Goal: Find contact information: Find contact information

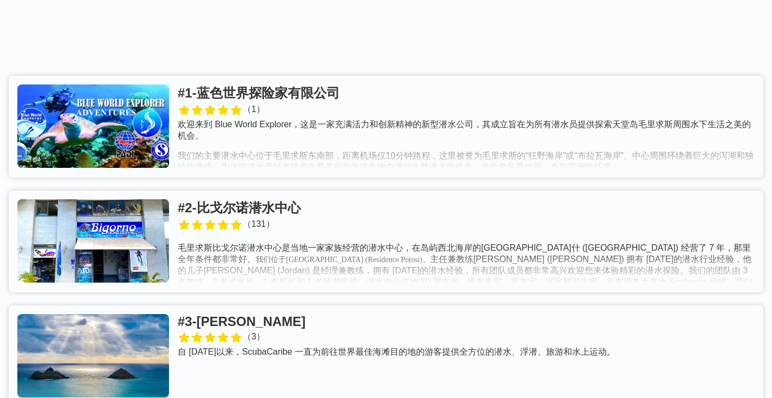
scroll to position [235, 0]
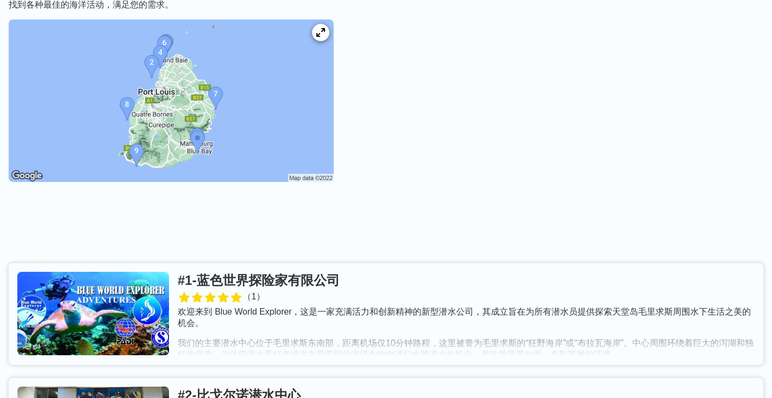
click at [269, 263] on link at bounding box center [386, 314] width 755 height 102
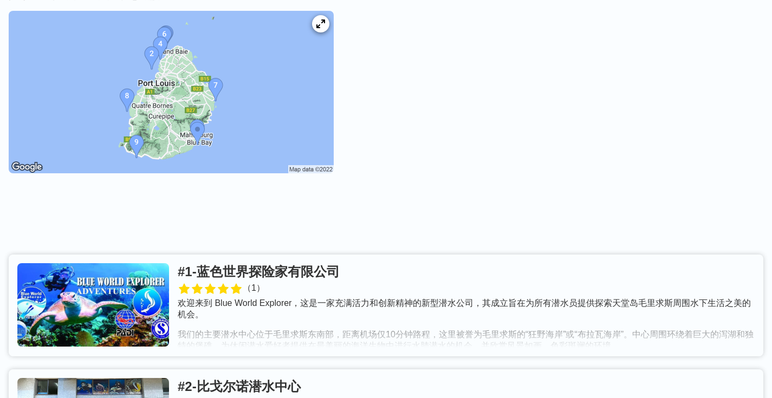
scroll to position [293, 0]
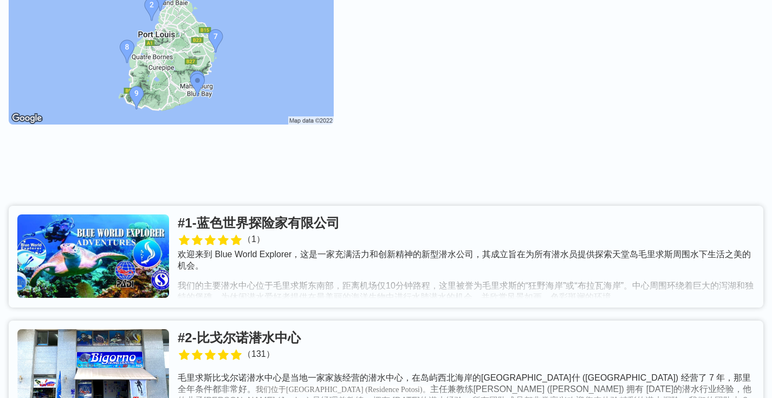
click at [260, 206] on link at bounding box center [386, 257] width 755 height 102
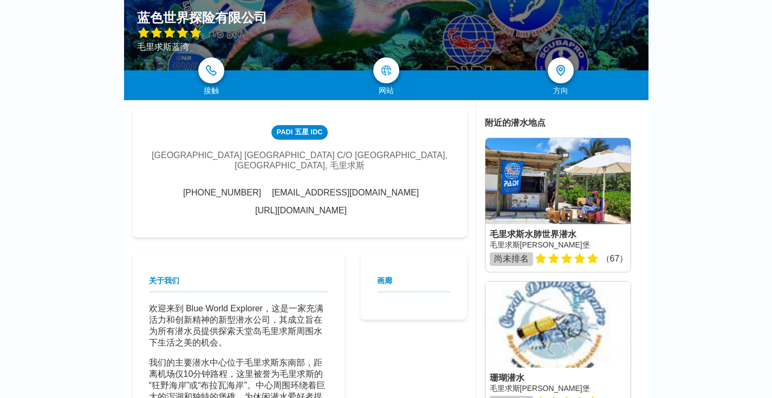
scroll to position [143, 0]
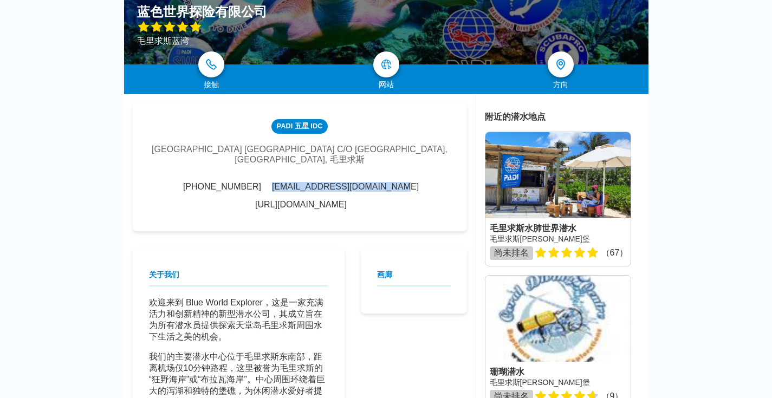
drag, startPoint x: 413, startPoint y: 177, endPoint x: 282, endPoint y: 181, distance: 131.8
click at [282, 182] on div "[PHONE_NUMBER] [EMAIL_ADDRESS][DOMAIN_NAME] [URL][DOMAIN_NAME]" at bounding box center [300, 196] width 302 height 28
copy font "[EMAIL_ADDRESS][DOMAIN_NAME]"
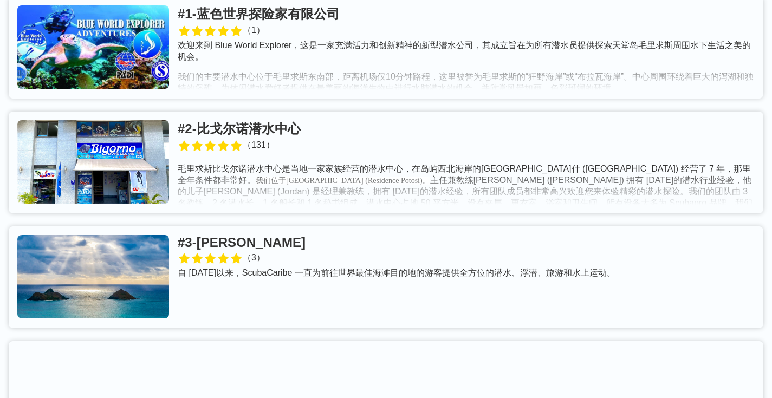
scroll to position [540, 0]
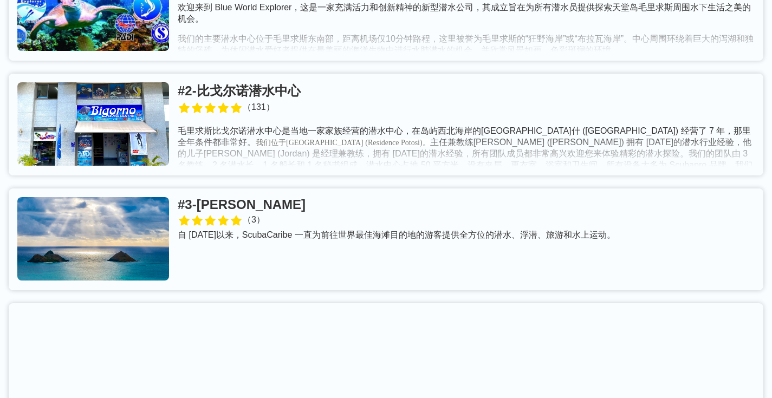
click at [321, 74] on link at bounding box center [386, 125] width 755 height 102
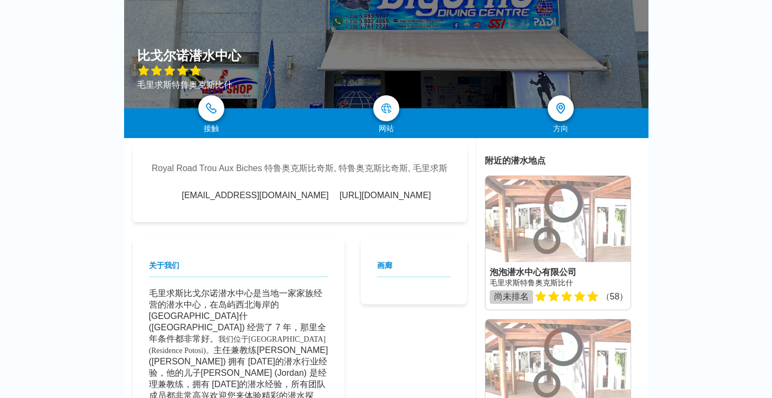
scroll to position [133, 0]
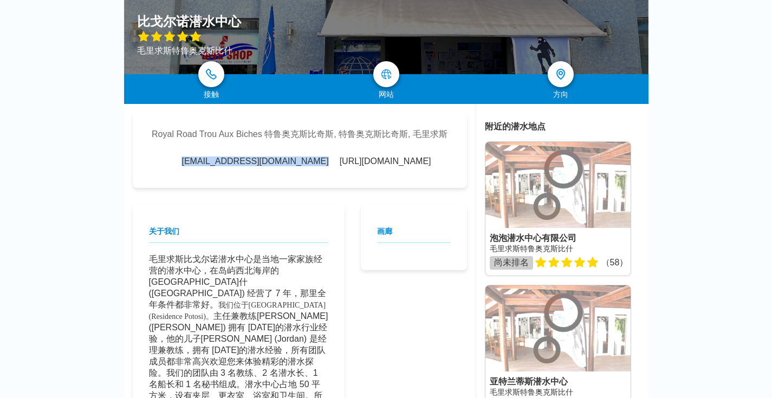
drag, startPoint x: 186, startPoint y: 163, endPoint x: 308, endPoint y: 162, distance: 121.9
click at [308, 162] on div "[EMAIL_ADDRESS][DOMAIN_NAME] [URL][DOMAIN_NAME]" at bounding box center [299, 162] width 263 height 10
copy div "[EMAIL_ADDRESS][DOMAIN_NAME]"
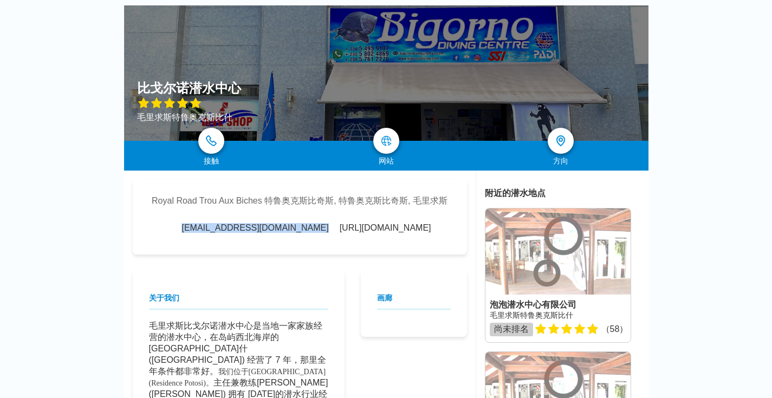
scroll to position [8, 0]
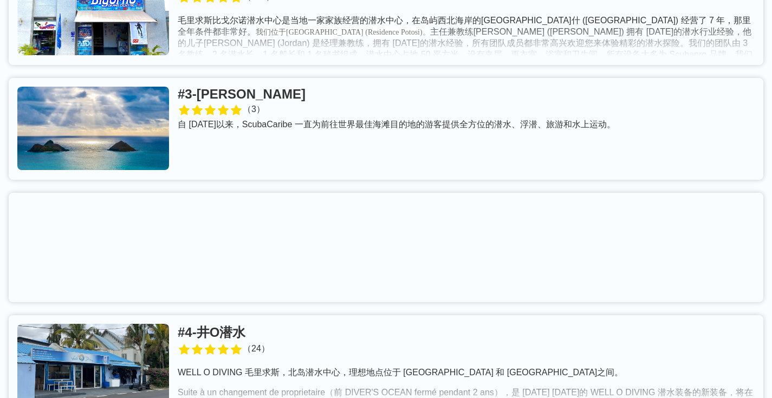
scroll to position [688, 0]
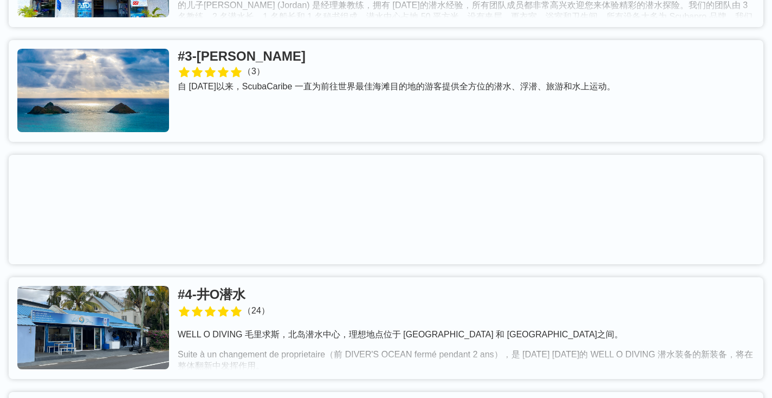
click at [336, 40] on link at bounding box center [386, 91] width 755 height 102
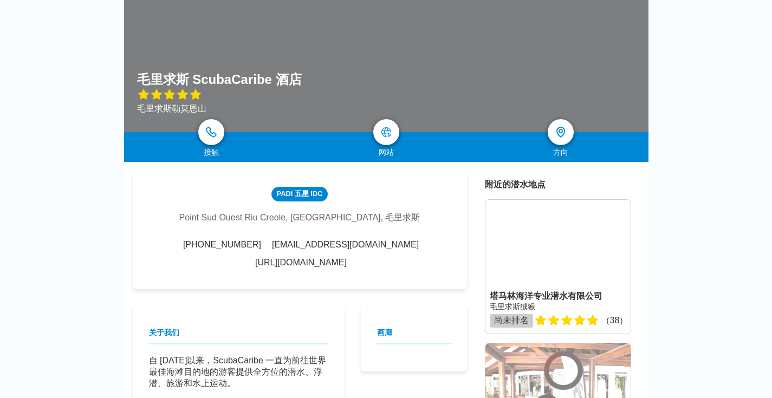
scroll to position [164, 0]
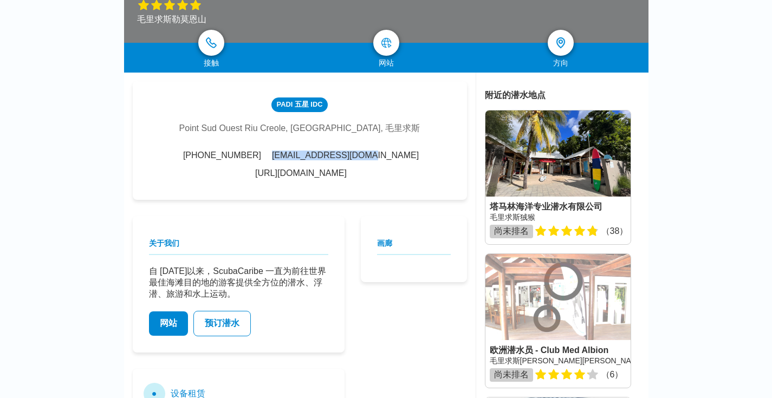
drag, startPoint x: 321, startPoint y: 157, endPoint x: 231, endPoint y: 158, distance: 90.5
click at [231, 158] on div "[PHONE_NUMBER] [EMAIL_ADDRESS][DOMAIN_NAME] [URL][DOMAIN_NAME]" at bounding box center [300, 165] width 302 height 28
copy font "[EMAIL_ADDRESS][DOMAIN_NAME]"
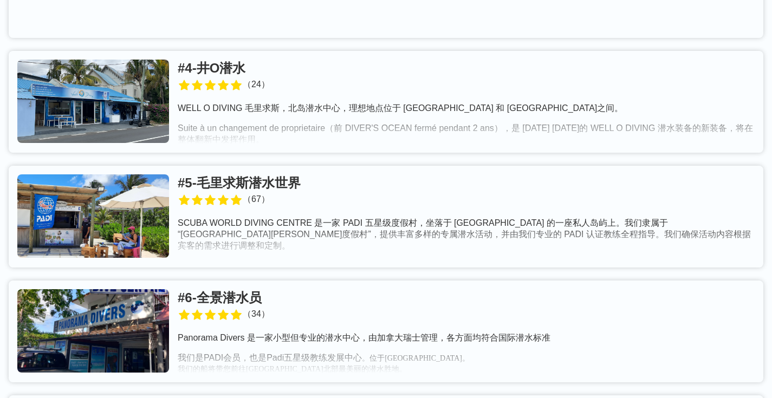
scroll to position [930, 0]
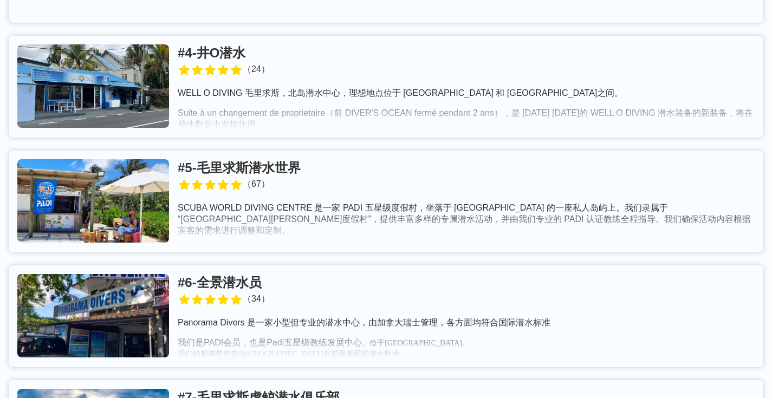
click at [245, 36] on link at bounding box center [386, 87] width 755 height 102
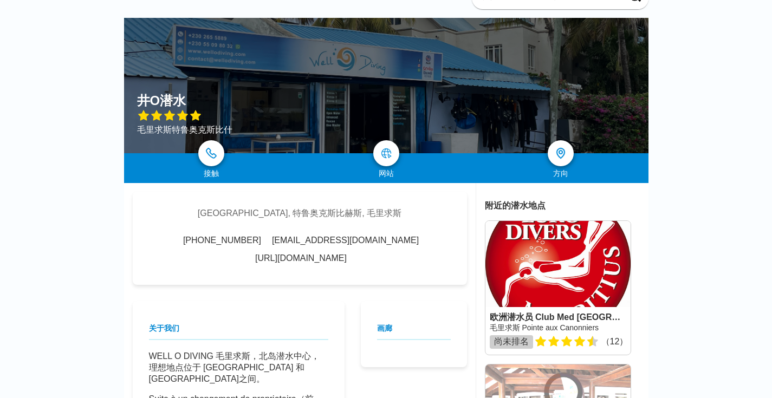
scroll to position [166, 0]
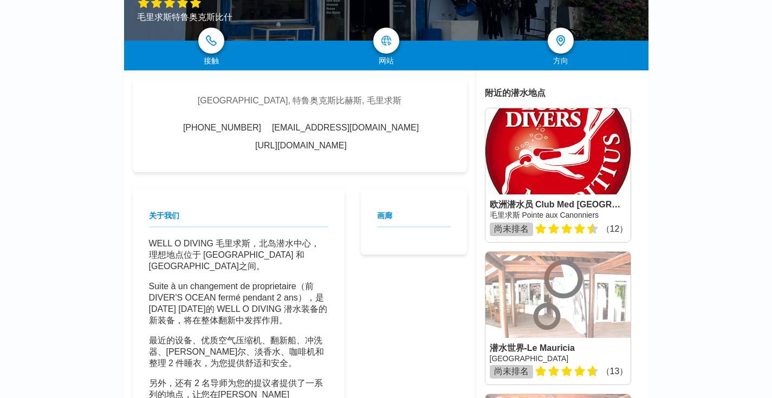
drag, startPoint x: 226, startPoint y: 126, endPoint x: 299, endPoint y: 123, distance: 73.2
click at [299, 123] on div "[GEOGRAPHIC_DATA]斯, 毛里求斯 [PHONE_NUMBER] [EMAIL_ADDRESS][DOMAIN_NAME] [URL][DOMA…" at bounding box center [300, 125] width 334 height 93
click at [272, 130] on font "[EMAIL_ADDRESS][DOMAIN_NAME]" at bounding box center [345, 127] width 147 height 9
click at [272, 127] on font "[EMAIL_ADDRESS][DOMAIN_NAME]" at bounding box center [345, 127] width 147 height 9
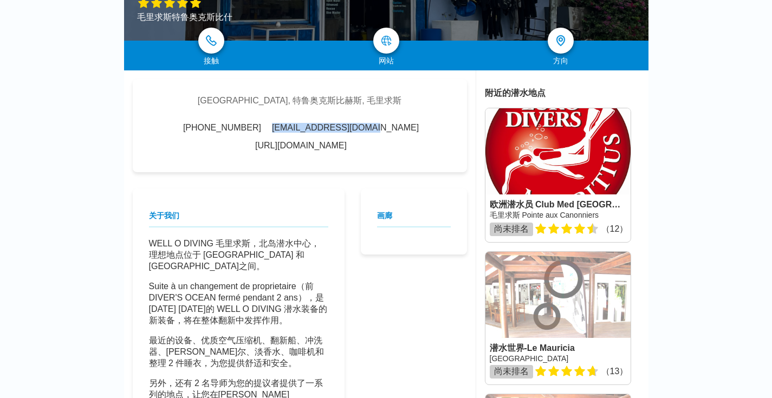
drag, startPoint x: 234, startPoint y: 127, endPoint x: 327, endPoint y: 128, distance: 93.2
click at [327, 128] on div "[PHONE_NUMBER] [EMAIL_ADDRESS][DOMAIN_NAME] [URL][DOMAIN_NAME]" at bounding box center [300, 137] width 302 height 28
copy font "[EMAIL_ADDRESS][DOMAIN_NAME]"
drag, startPoint x: 434, startPoint y: 125, endPoint x: 336, endPoint y: 128, distance: 97.6
click at [336, 128] on div "[GEOGRAPHIC_DATA]斯, 毛里求斯 [PHONE_NUMBER] [EMAIL_ADDRESS][DOMAIN_NAME] [URL][DOMA…" at bounding box center [300, 125] width 334 height 93
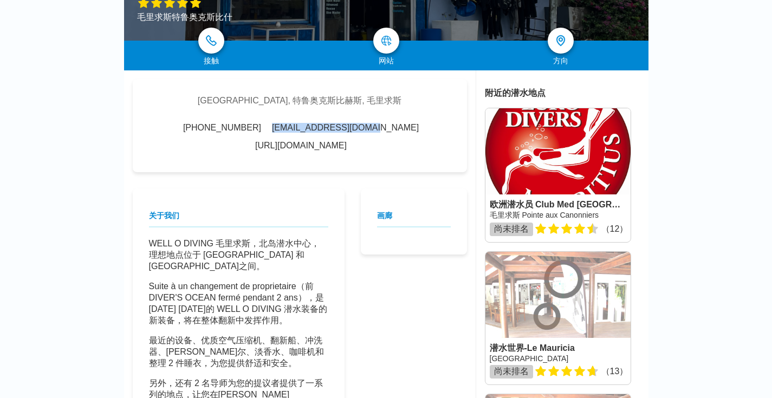
copy font "[URL][DOMAIN_NAME]"
click at [248, 136] on div "[GEOGRAPHIC_DATA]斯, 毛里求斯 [PHONE_NUMBER] [EMAIL_ADDRESS][DOMAIN_NAME] [URL][DOMA…" at bounding box center [300, 125] width 334 height 93
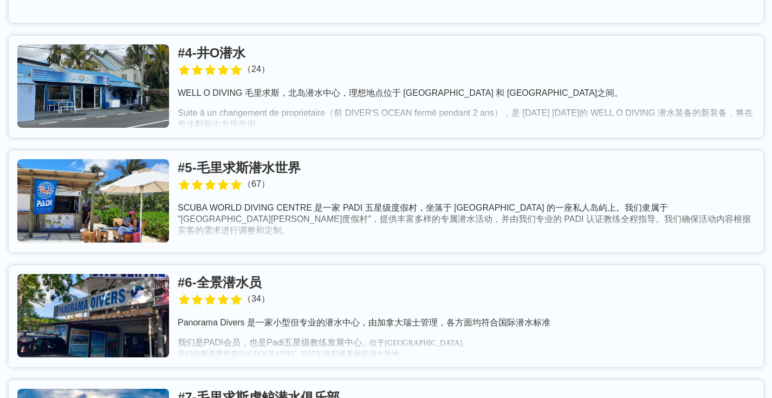
scroll to position [923, 0]
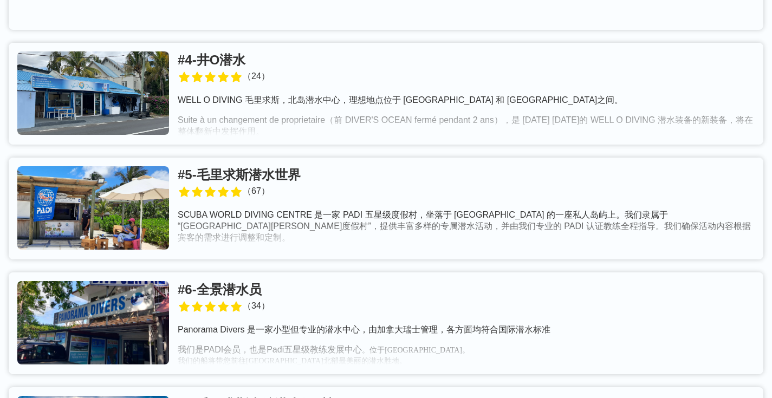
click at [313, 158] on link at bounding box center [386, 209] width 755 height 102
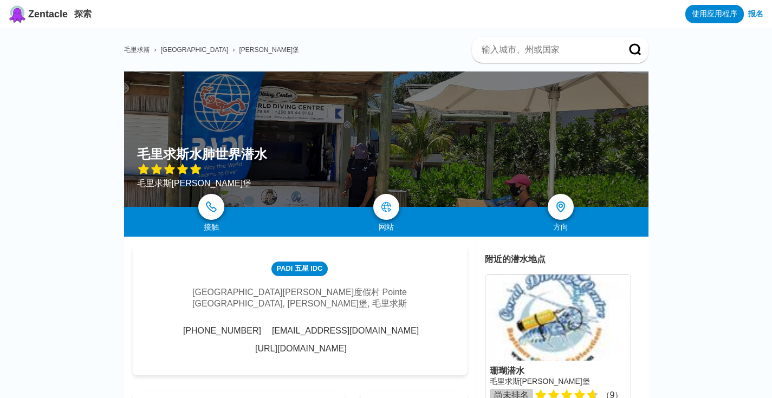
scroll to position [140, 0]
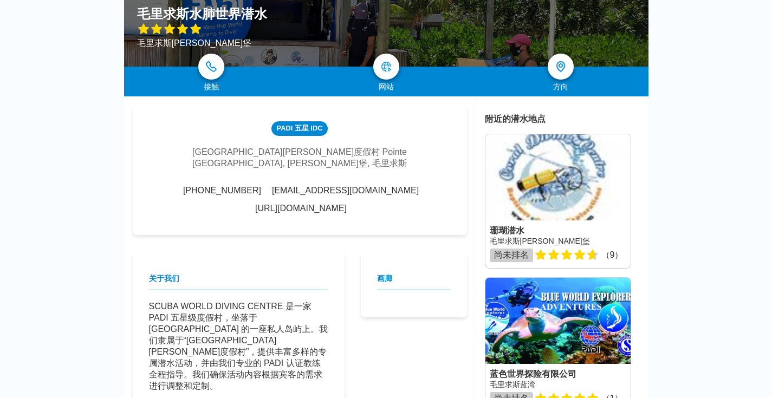
drag, startPoint x: 367, startPoint y: 177, endPoint x: 275, endPoint y: 178, distance: 91.6
click at [275, 186] on div "[PHONE_NUMBER] [EMAIL_ADDRESS][DOMAIN_NAME] [URL][DOMAIN_NAME]" at bounding box center [300, 200] width 302 height 28
copy font "[EMAIL_ADDRESS][DOMAIN_NAME]"
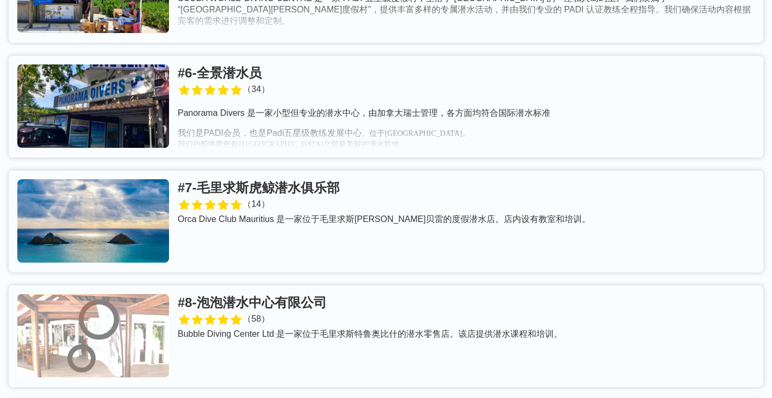
scroll to position [1150, 0]
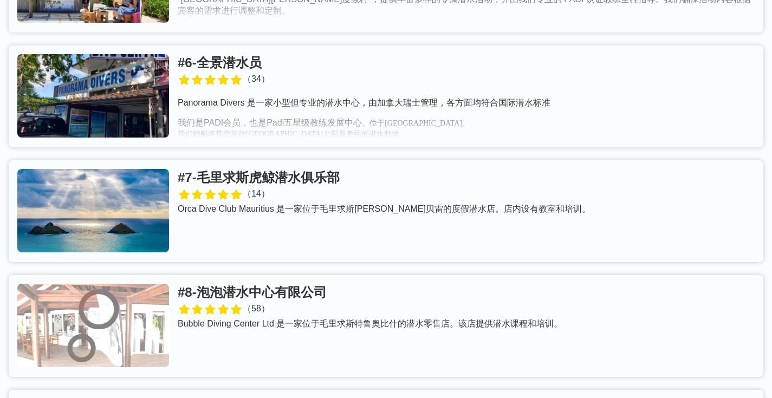
click at [276, 46] on link at bounding box center [386, 97] width 755 height 102
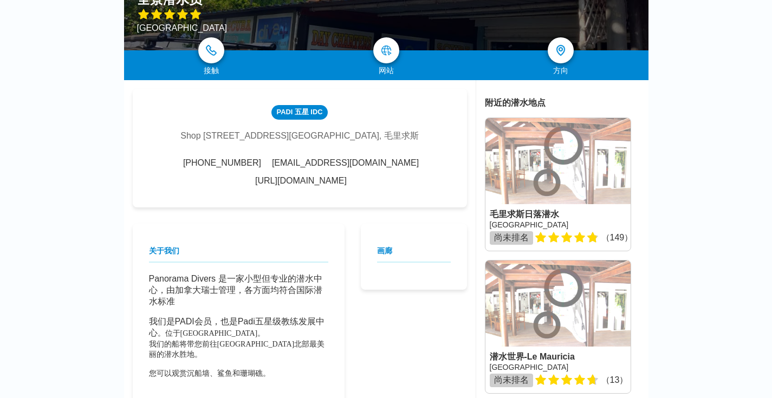
scroll to position [161, 0]
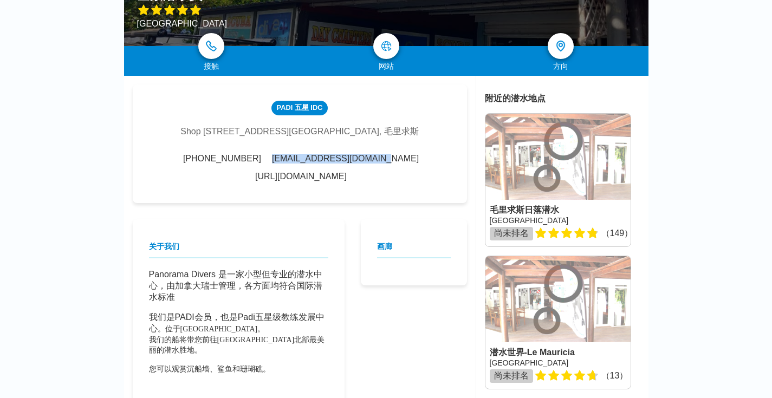
drag, startPoint x: 397, startPoint y: 154, endPoint x: 396, endPoint y: 160, distance: 6.5
click at [396, 160] on div "PADI 五星 IDC Shop [STREET_ADDRESS] [PHONE_NUMBER] [EMAIL_ADDRESS][DOMAIN_NAME] […" at bounding box center [300, 144] width 334 height 119
copy font "[EMAIL_ADDRESS][DOMAIN_NAME]"
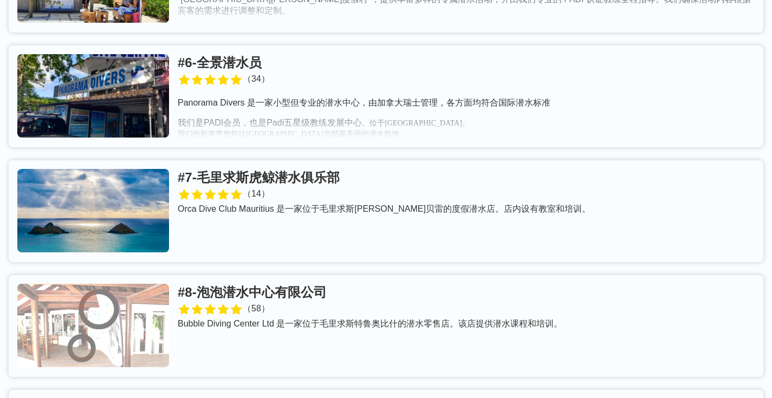
scroll to position [1143, 0]
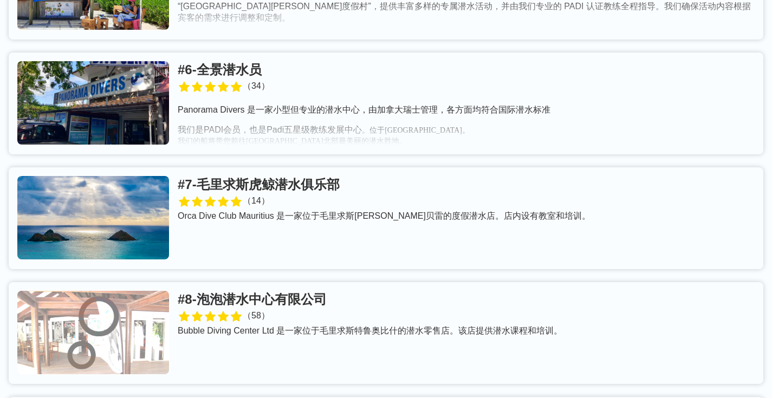
click at [368, 167] on link at bounding box center [386, 218] width 755 height 102
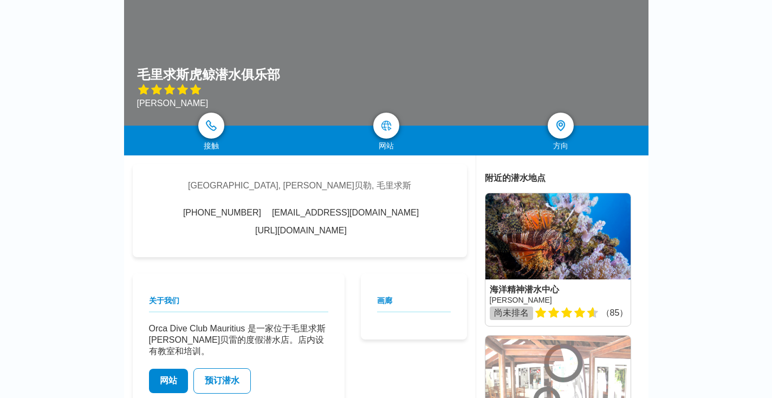
scroll to position [89, 0]
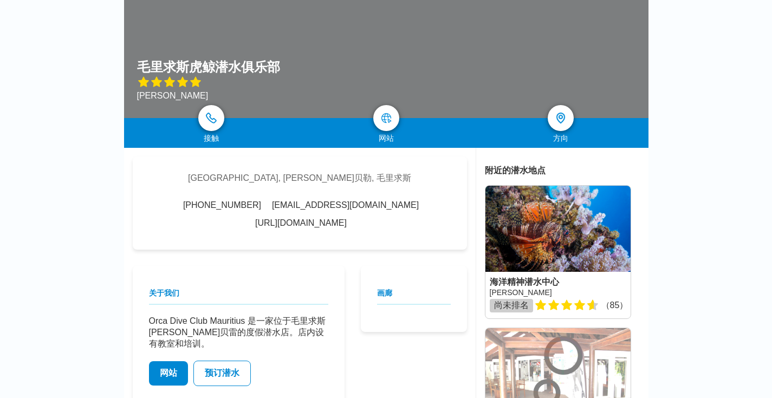
drag, startPoint x: 415, startPoint y: 207, endPoint x: 254, endPoint y: 209, distance: 161.0
click at [254, 209] on div "[PHONE_NUMBER] [EMAIL_ADDRESS][DOMAIN_NAME] [URL][DOMAIN_NAME]" at bounding box center [300, 215] width 302 height 28
copy div "[EMAIL_ADDRESS][DOMAIN_NAME]"
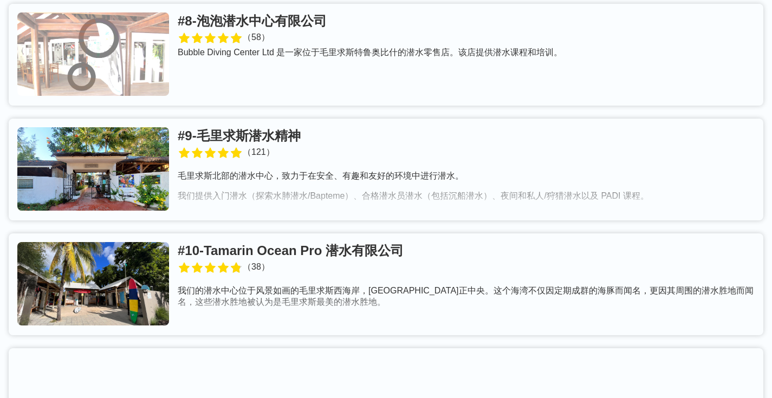
scroll to position [1372, 0]
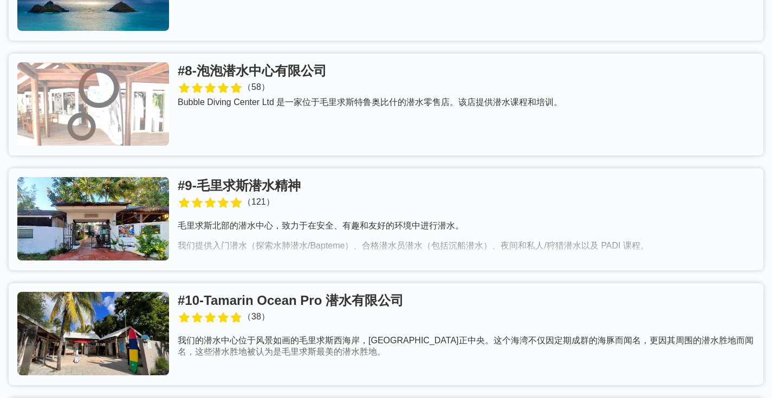
click at [317, 54] on link at bounding box center [386, 105] width 755 height 102
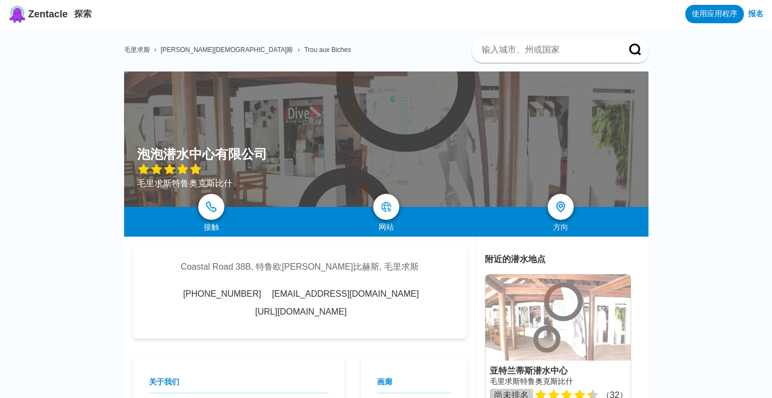
scroll to position [178, 0]
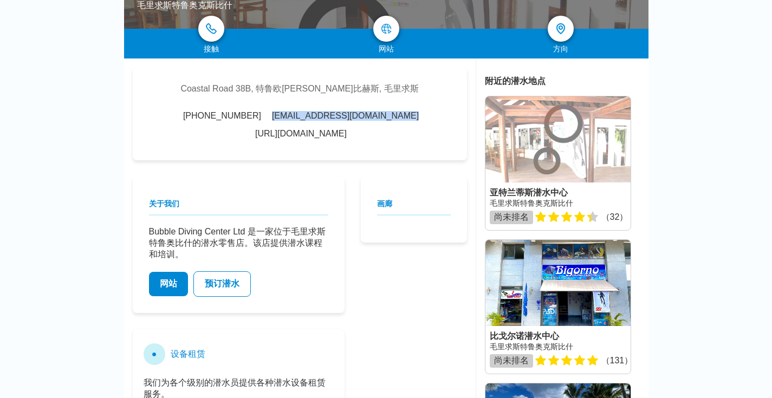
drag, startPoint x: 374, startPoint y: 120, endPoint x: 277, endPoint y: 118, distance: 97.0
click at [277, 118] on div "[PHONE_NUMBER] [EMAIL_ADDRESS][DOMAIN_NAME] [URL][DOMAIN_NAME]" at bounding box center [300, 125] width 302 height 28
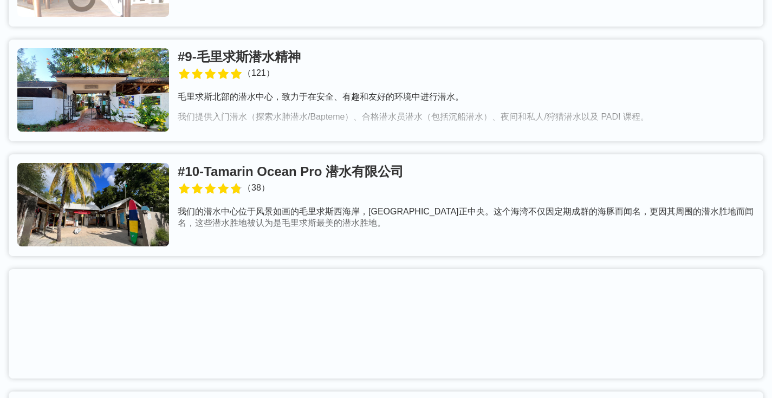
scroll to position [1506, 0]
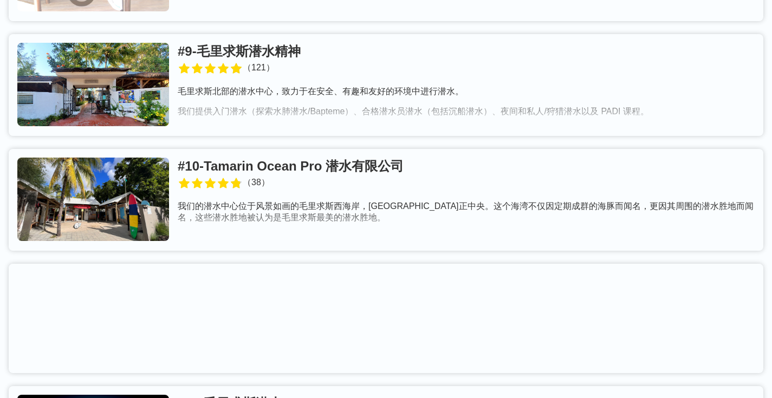
click at [311, 34] on link at bounding box center [386, 85] width 755 height 102
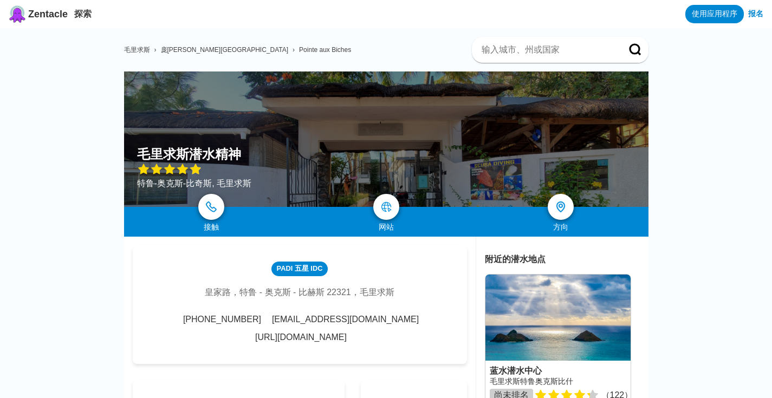
scroll to position [152, 0]
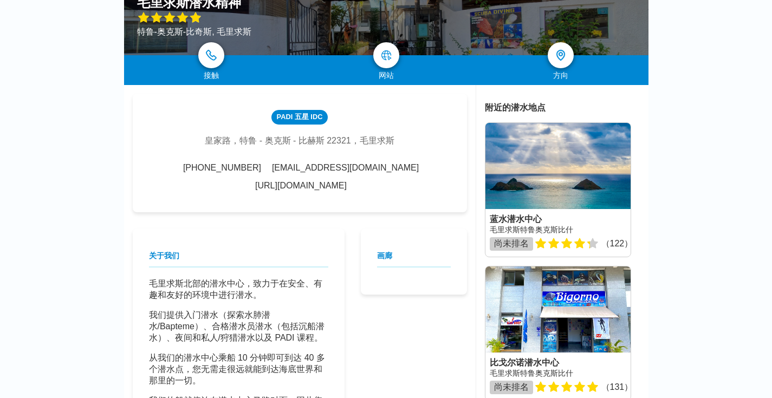
drag, startPoint x: 406, startPoint y: 170, endPoint x: 278, endPoint y: 170, distance: 128.4
click at [278, 170] on div "[PHONE_NUMBER] [EMAIL_ADDRESS][DOMAIN_NAME] [URL][DOMAIN_NAME]" at bounding box center [300, 177] width 302 height 28
copy font "[EMAIL_ADDRESS][DOMAIN_NAME]"
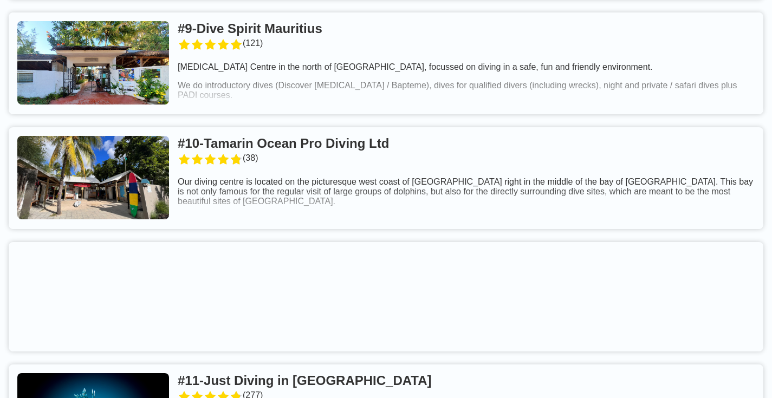
scroll to position [1499, 0]
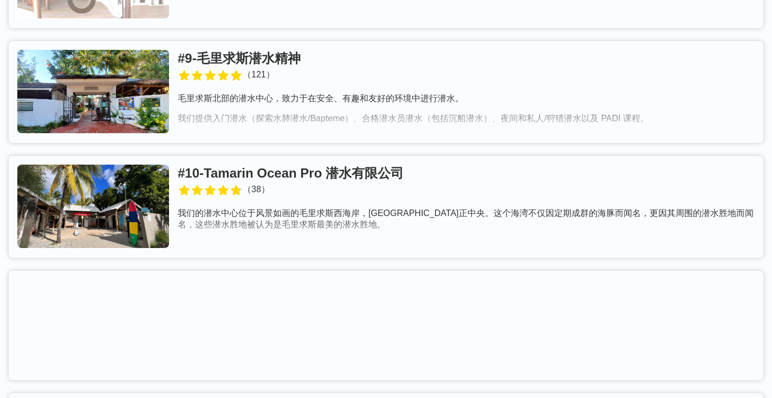
click at [397, 156] on link at bounding box center [386, 207] width 755 height 102
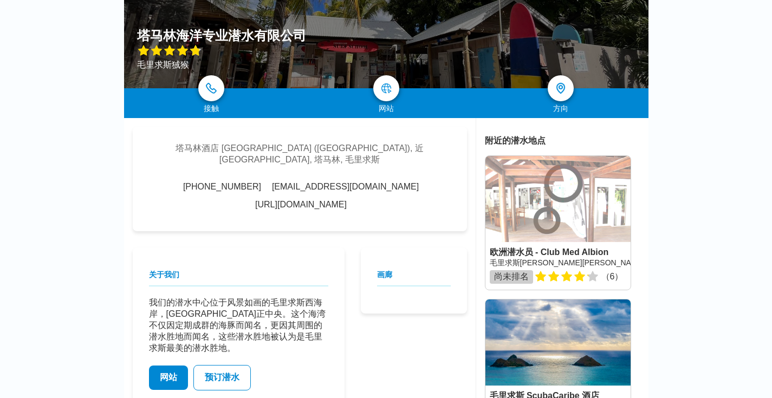
scroll to position [128, 0]
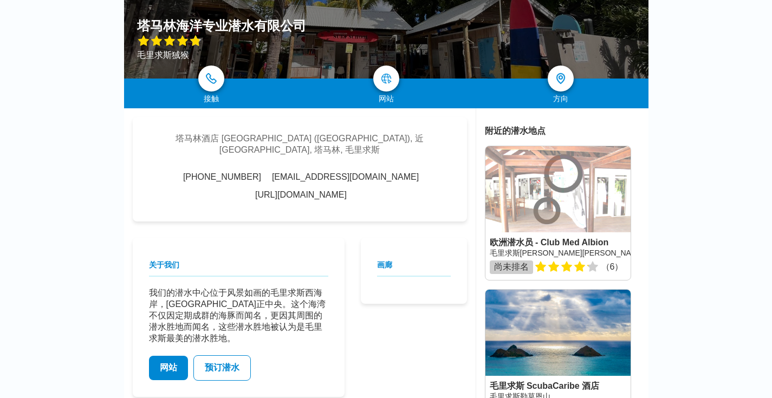
drag, startPoint x: 429, startPoint y: 170, endPoint x: 270, endPoint y: 168, distance: 159.3
click at [270, 172] on div "[PHONE_NUMBER] [EMAIL_ADDRESS][DOMAIN_NAME] [URL][DOMAIN_NAME]" at bounding box center [300, 186] width 302 height 28
copy font "[EMAIL_ADDRESS][DOMAIN_NAME]"
click at [440, 207] on div "[GEOGRAPHIC_DATA] ([GEOGRAPHIC_DATA]), 近 [GEOGRAPHIC_DATA], [GEOGRAPHIC_DATA], …" at bounding box center [300, 169] width 334 height 105
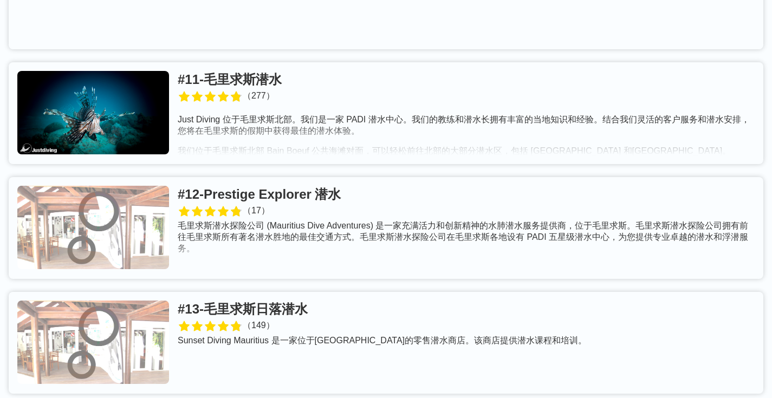
scroll to position [1832, 0]
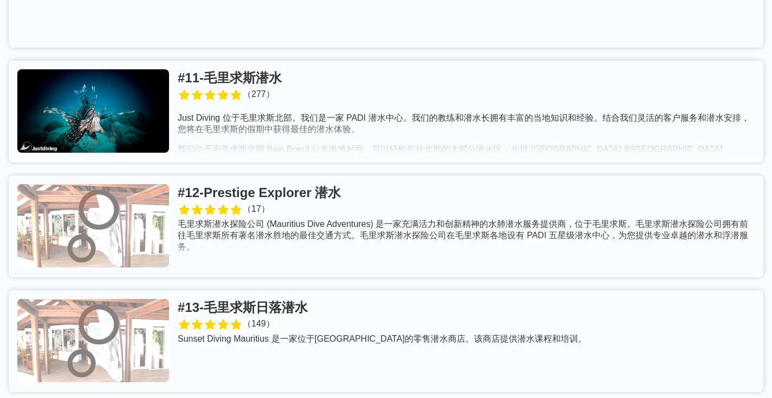
click at [287, 61] on link at bounding box center [386, 112] width 755 height 102
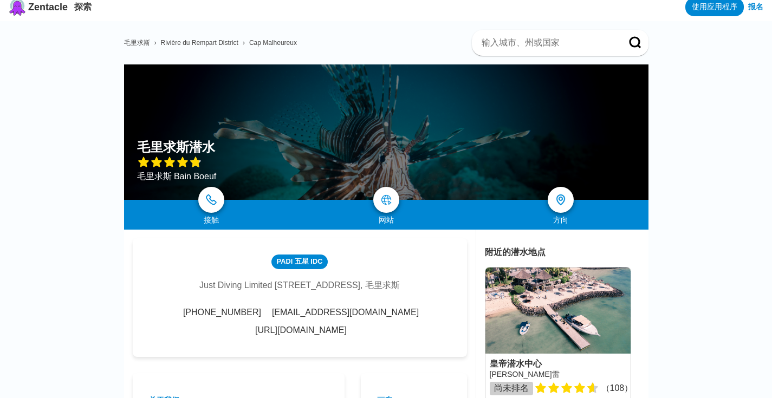
scroll to position [157, 0]
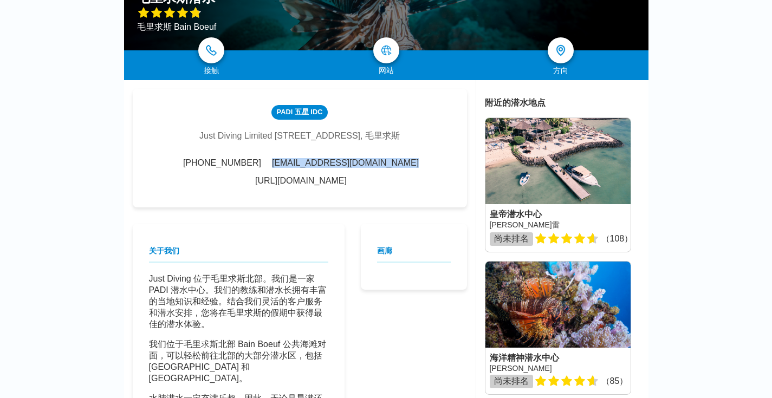
drag, startPoint x: 418, startPoint y: 169, endPoint x: 277, endPoint y: 169, distance: 141.4
click at [277, 169] on div "[PHONE_NUMBER] [EMAIL_ADDRESS][DOMAIN_NAME] [URL][DOMAIN_NAME]" at bounding box center [300, 172] width 302 height 28
drag, startPoint x: 404, startPoint y: 164, endPoint x: 281, endPoint y: 166, distance: 123.0
click at [281, 166] on div "[PHONE_NUMBER] [EMAIL_ADDRESS][DOMAIN_NAME] [URL][DOMAIN_NAME]" at bounding box center [300, 172] width 302 height 28
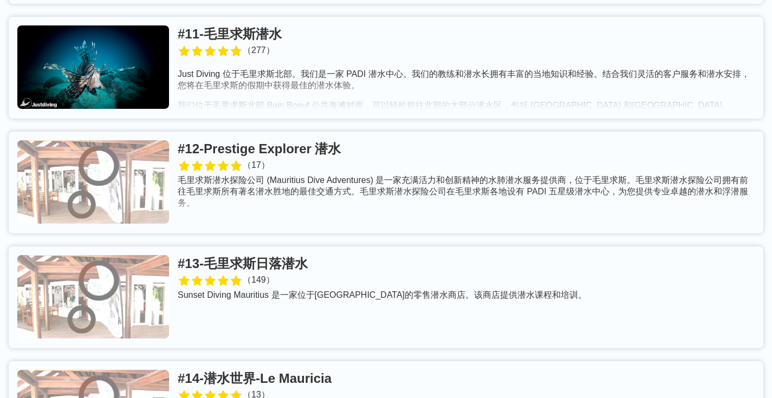
scroll to position [1965, 0]
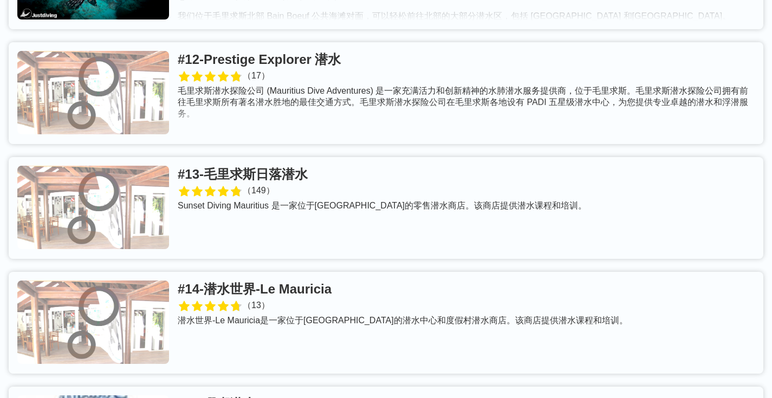
click at [346, 42] on link at bounding box center [386, 93] width 755 height 102
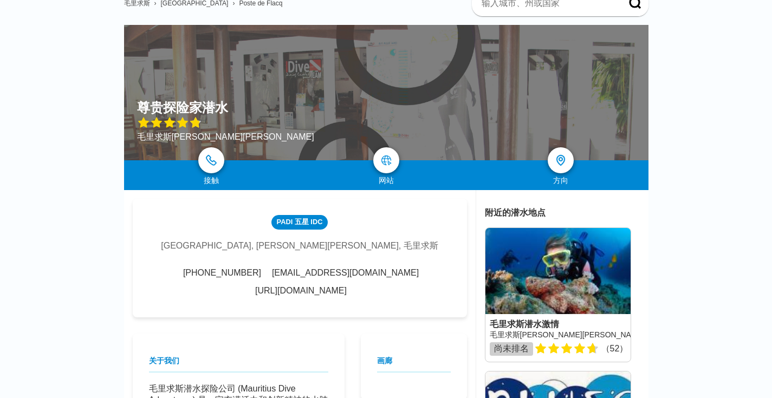
scroll to position [170, 0]
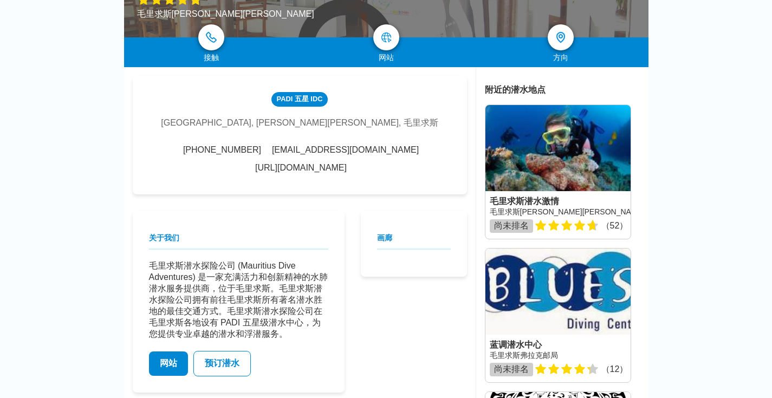
drag, startPoint x: 422, startPoint y: 150, endPoint x: 262, endPoint y: 152, distance: 159.9
click at [262, 152] on div "[PHONE_NUMBER] [EMAIL_ADDRESS][DOMAIN_NAME] [URL][DOMAIN_NAME]" at bounding box center [300, 159] width 302 height 28
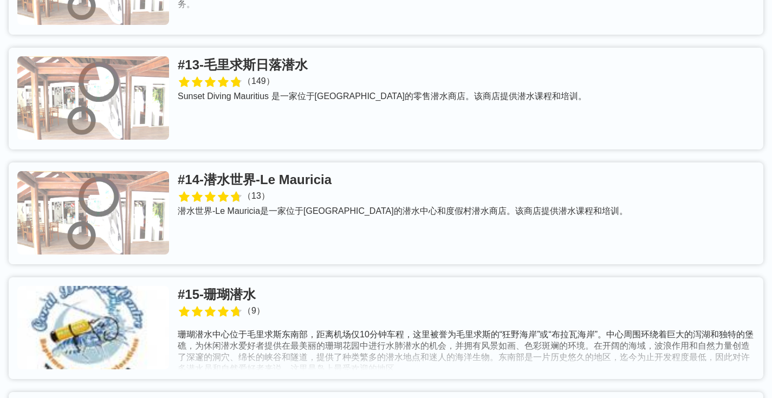
scroll to position [2078, 0]
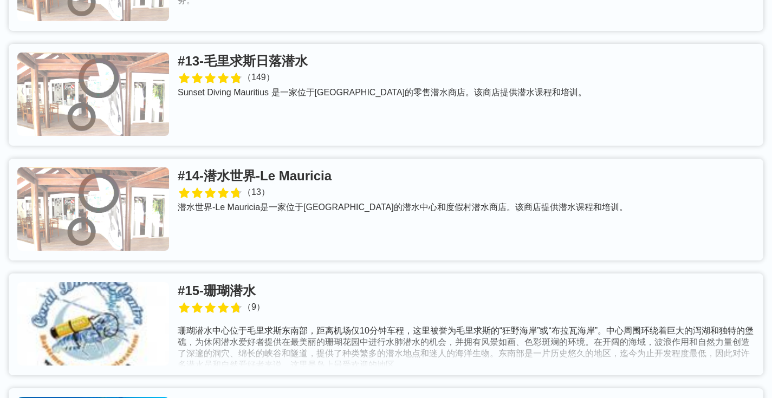
click at [321, 44] on link at bounding box center [386, 95] width 755 height 102
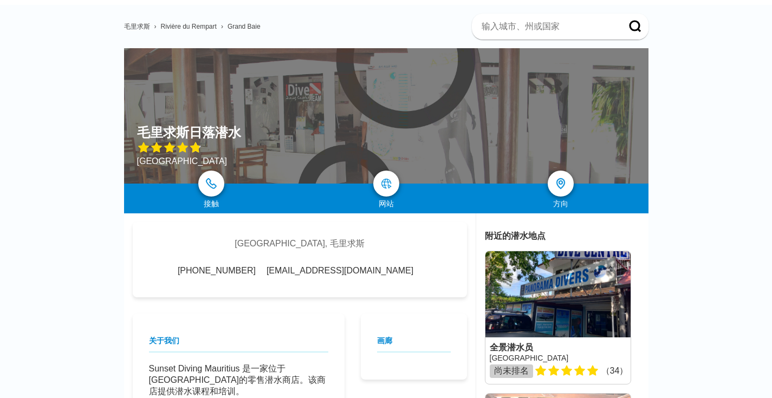
scroll to position [144, 0]
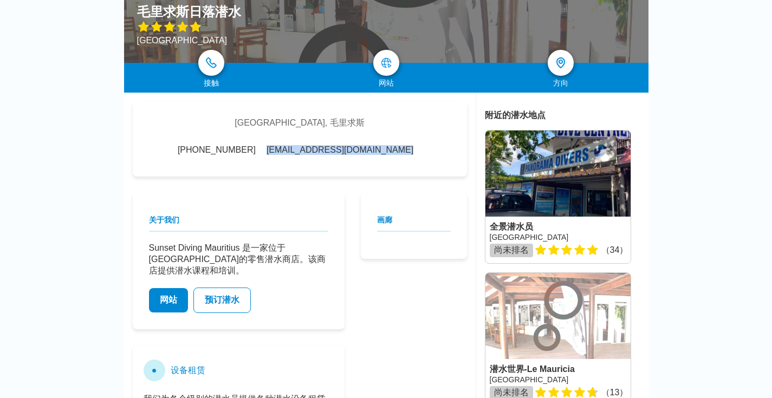
drag, startPoint x: 380, startPoint y: 158, endPoint x: 277, endPoint y: 153, distance: 102.5
click at [277, 153] on div "[GEOGRAPHIC_DATA], 毛里求斯 [PHONE_NUMBER] [EMAIL_ADDRESS][DOMAIN_NAME]" at bounding box center [300, 138] width 334 height 75
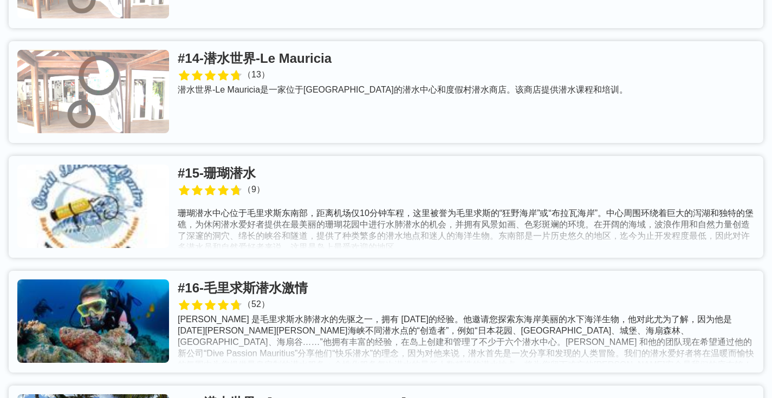
scroll to position [2196, 0]
click at [331, 41] on link at bounding box center [386, 92] width 755 height 102
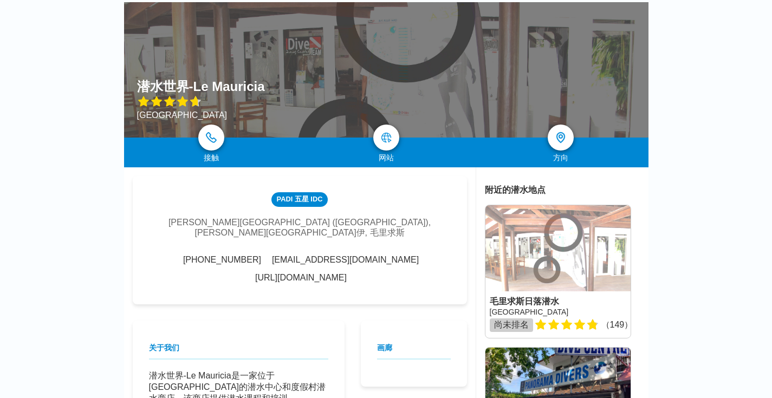
scroll to position [73, 0]
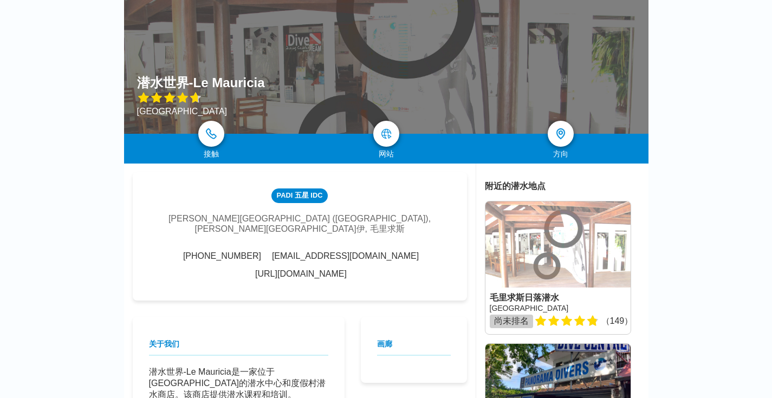
drag, startPoint x: 414, startPoint y: 250, endPoint x: 279, endPoint y: 250, distance: 135.5
click at [279, 251] on div "[PHONE_NUMBER] [EMAIL_ADDRESS][DOMAIN_NAME] [URL][DOMAIN_NAME]" at bounding box center [300, 265] width 302 height 28
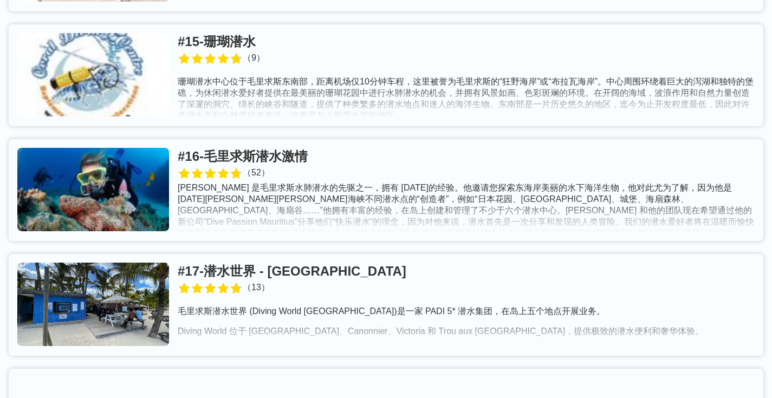
scroll to position [2319, 0]
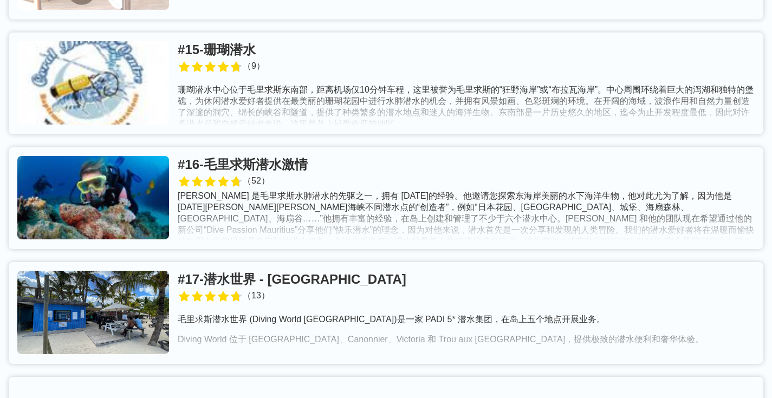
click at [261, 33] on link at bounding box center [386, 84] width 755 height 102
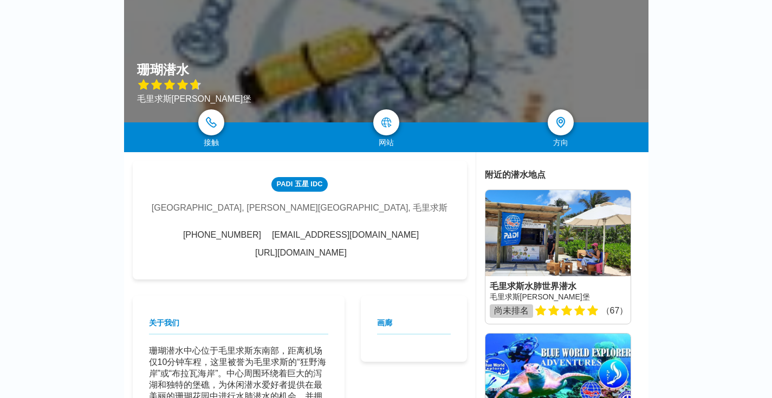
scroll to position [202, 0]
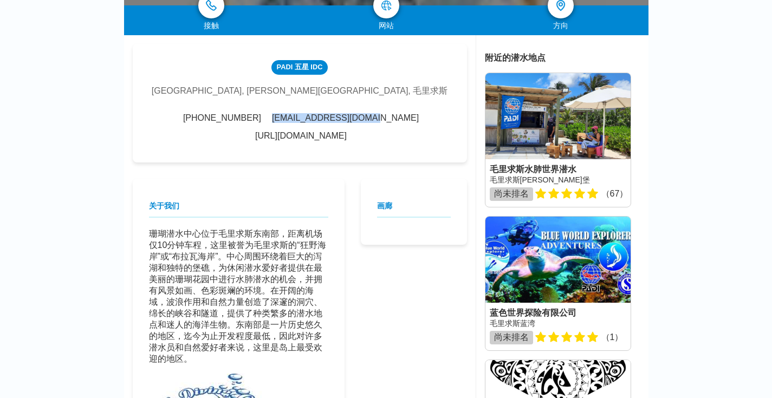
drag, startPoint x: 322, startPoint y: 121, endPoint x: 230, endPoint y: 120, distance: 92.1
click at [272, 120] on font "[EMAIL_ADDRESS][DOMAIN_NAME]" at bounding box center [345, 117] width 147 height 9
click at [419, 85] on div "PADI [GEOGRAPHIC_DATA], [PERSON_NAME][GEOGRAPHIC_DATA], 毛里求斯 [PHONE_NUMBER] [EM…" at bounding box center [300, 103] width 334 height 119
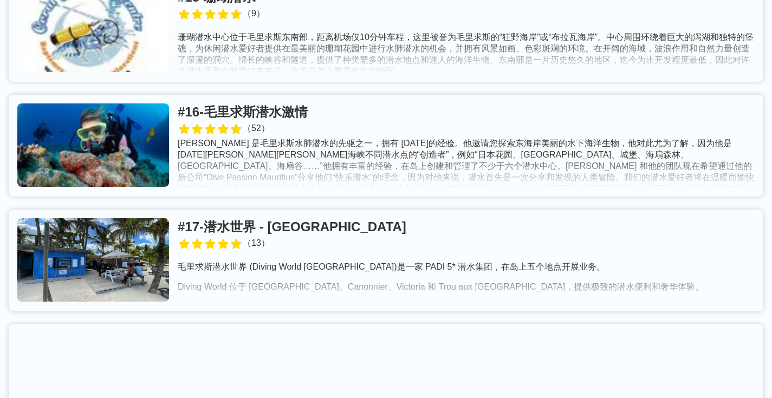
scroll to position [2423, 0]
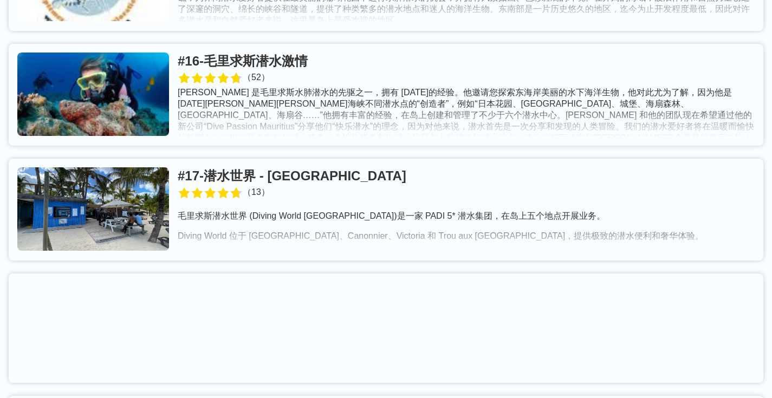
click at [314, 44] on link at bounding box center [386, 95] width 755 height 102
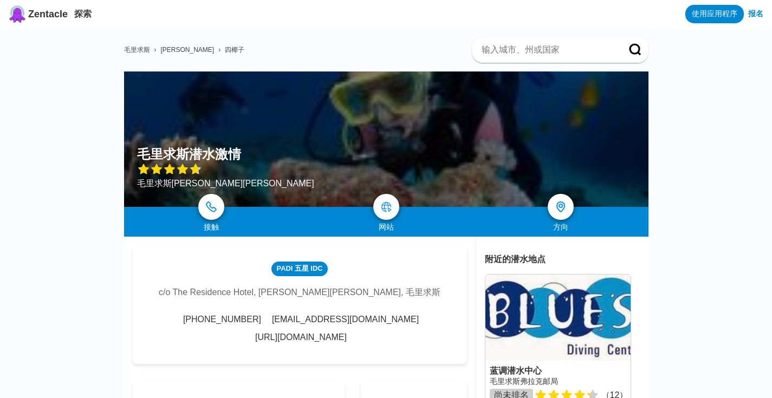
scroll to position [147, 0]
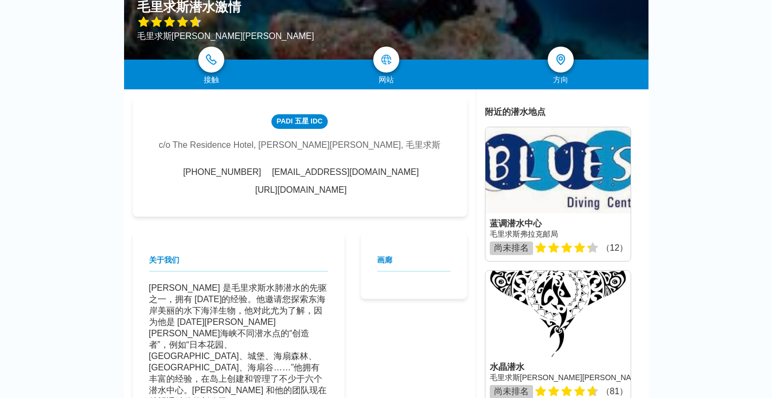
drag, startPoint x: 422, startPoint y: 171, endPoint x: 273, endPoint y: 173, distance: 149.0
click at [273, 173] on div "[PHONE_NUMBER] [EMAIL_ADDRESS][DOMAIN_NAME] [URL][DOMAIN_NAME]" at bounding box center [300, 181] width 302 height 28
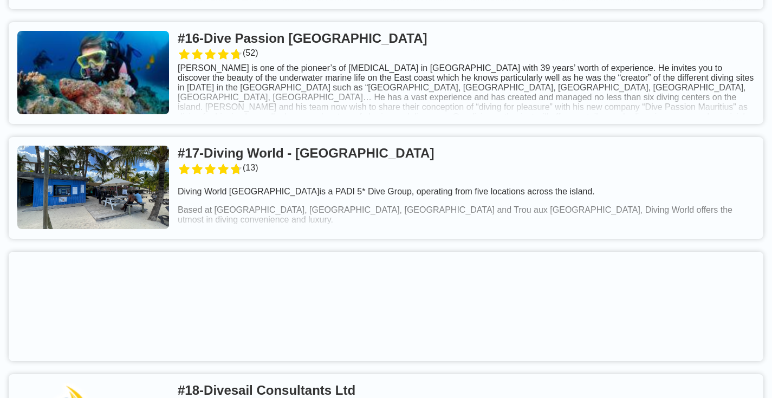
scroll to position [2416, 0]
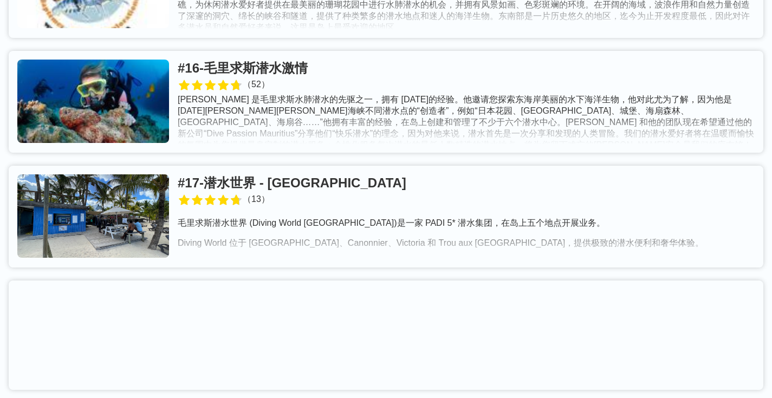
click at [329, 166] on link at bounding box center [386, 217] width 755 height 102
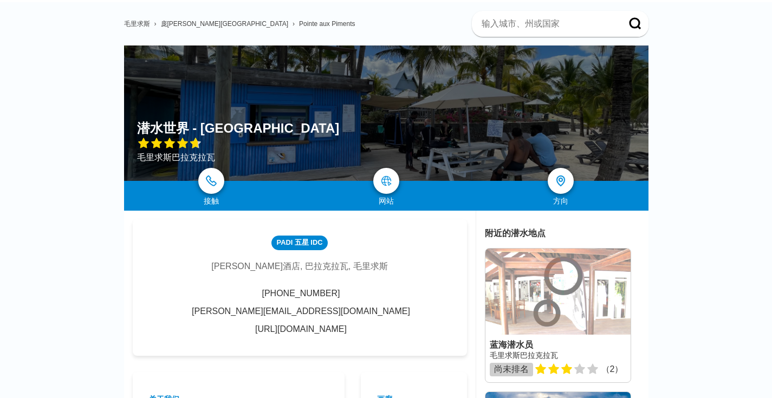
scroll to position [148, 0]
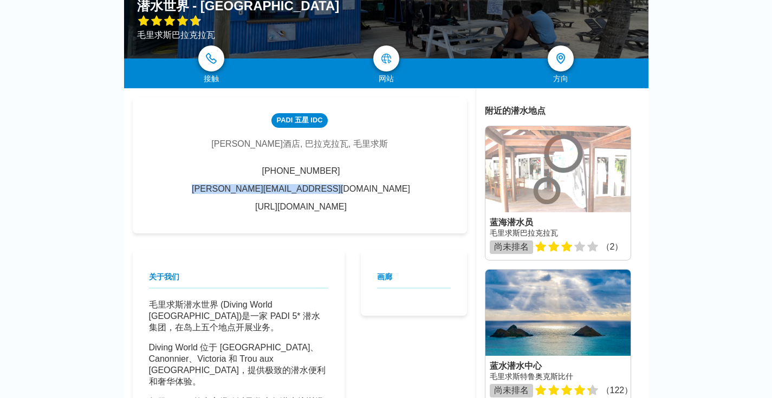
drag, startPoint x: 413, startPoint y: 173, endPoint x: 273, endPoint y: 171, distance: 140.4
click at [273, 171] on div "[PHONE_NUMBER] [EMAIL_ADDRESS][DOMAIN_NAME] [URL][DOMAIN_NAME]" at bounding box center [300, 189] width 302 height 46
click at [419, 183] on div "[PHONE_NUMBER] [EMAIL_ADDRESS][DOMAIN_NAME] [URL][DOMAIN_NAME]" at bounding box center [300, 189] width 302 height 46
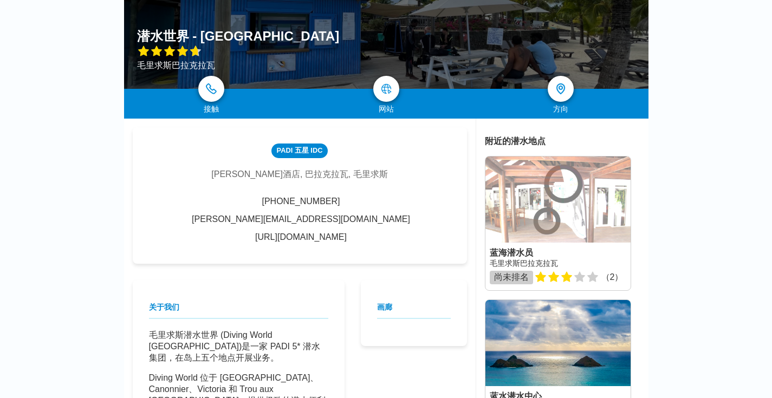
scroll to position [135, 0]
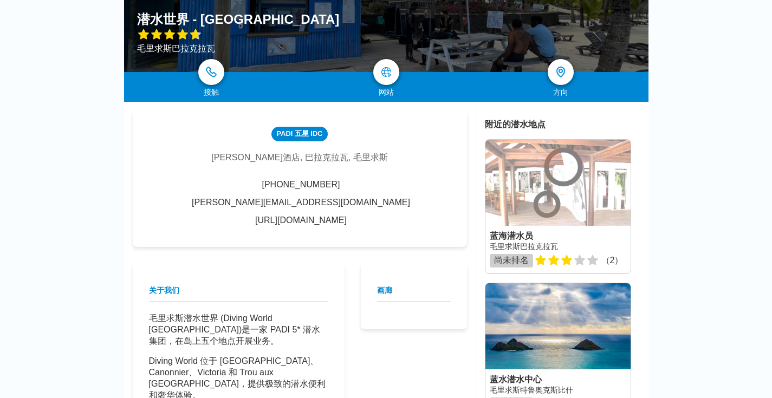
click at [421, 210] on div "PADI 五星 IDC [PERSON_NAME]酒店, 巴拉克拉瓦, 毛里求斯 [PHONE_NUMBER] [EMAIL_ADDRESS][DOMAIN_…" at bounding box center [300, 179] width 334 height 137
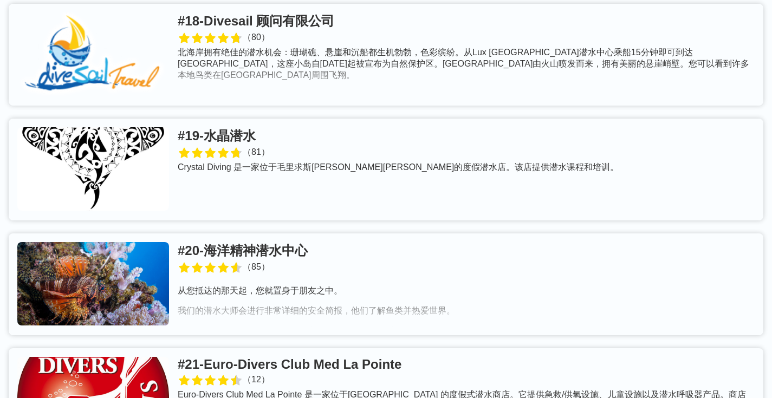
scroll to position [2799, 0]
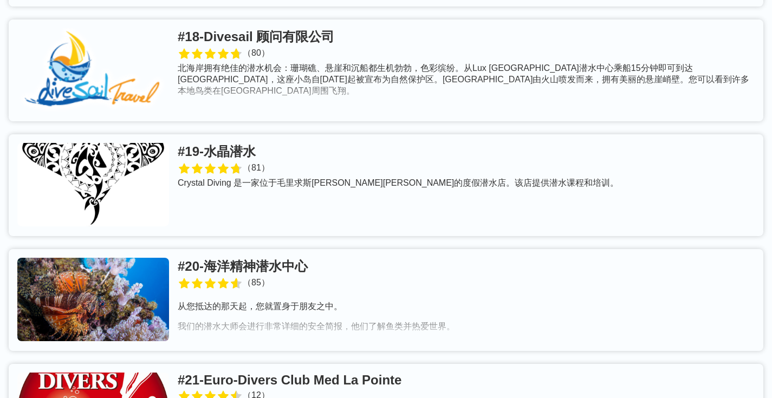
click at [346, 20] on link at bounding box center [386, 71] width 755 height 102
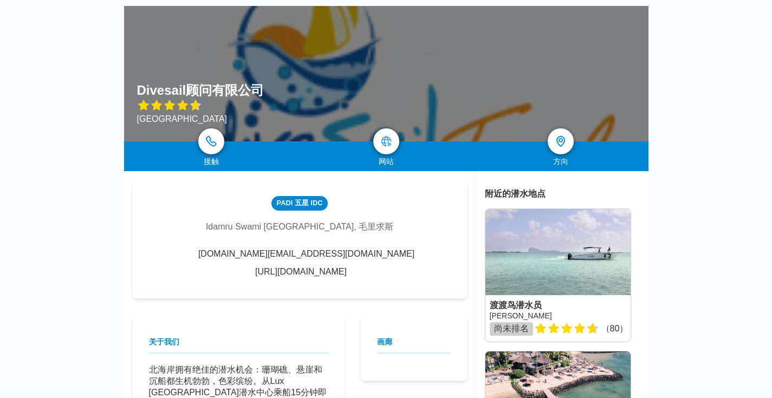
scroll to position [69, 0]
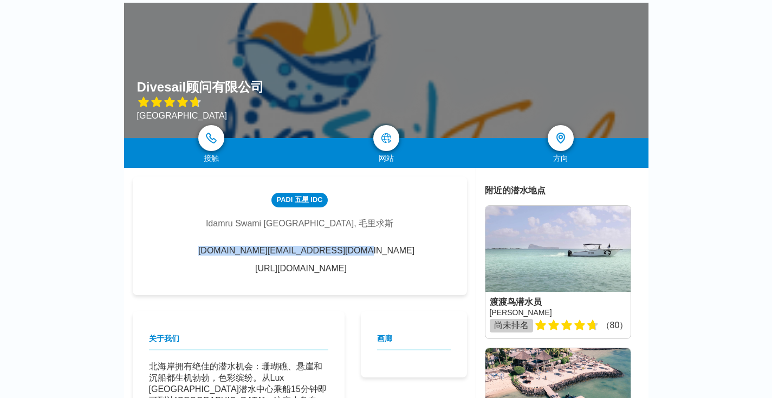
drag, startPoint x: 186, startPoint y: 251, endPoint x: 313, endPoint y: 251, distance: 126.3
click at [313, 251] on div "[DOMAIN_NAME][EMAIL_ADDRESS][DOMAIN_NAME] [URL][DOMAIN_NAME]" at bounding box center [300, 260] width 302 height 28
click at [412, 187] on div "PADI 五星 IDC Idamru [GEOGRAPHIC_DATA], 毛里求斯 [DOMAIN_NAME][EMAIL_ADDRESS][DOMAIN_…" at bounding box center [300, 236] width 334 height 119
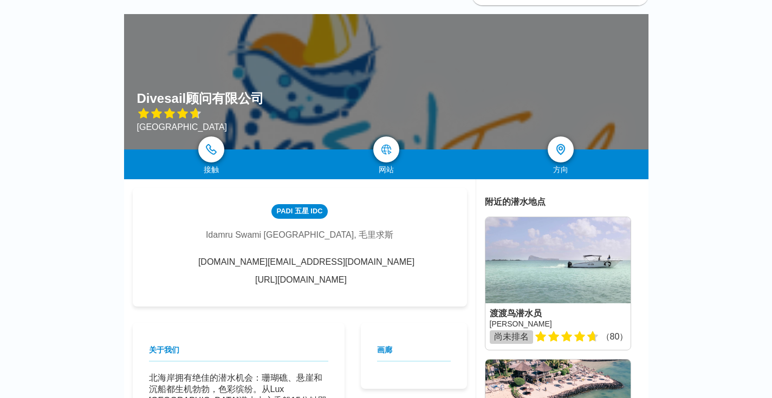
scroll to position [0, 0]
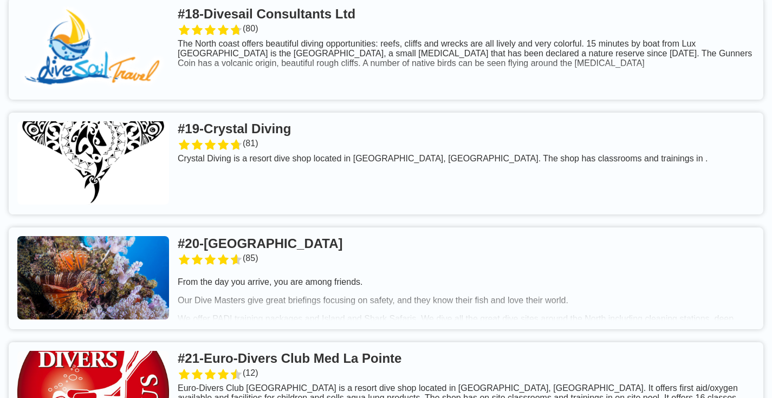
scroll to position [2792, 0]
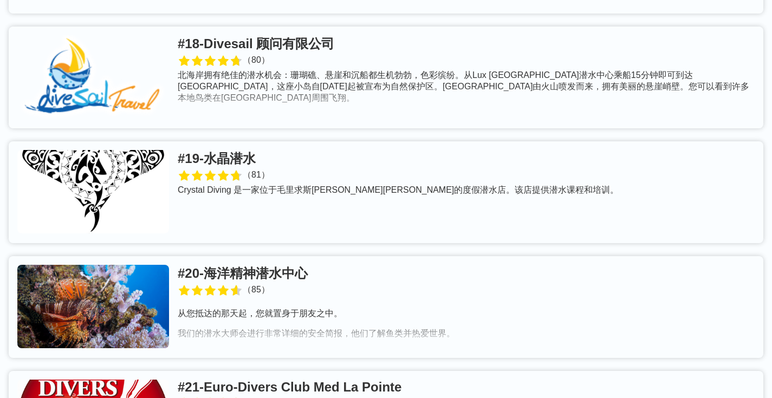
click at [265, 141] on link at bounding box center [386, 192] width 755 height 102
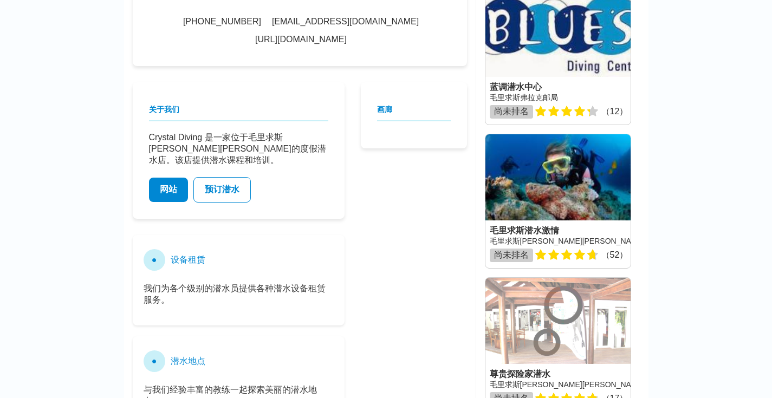
scroll to position [98, 0]
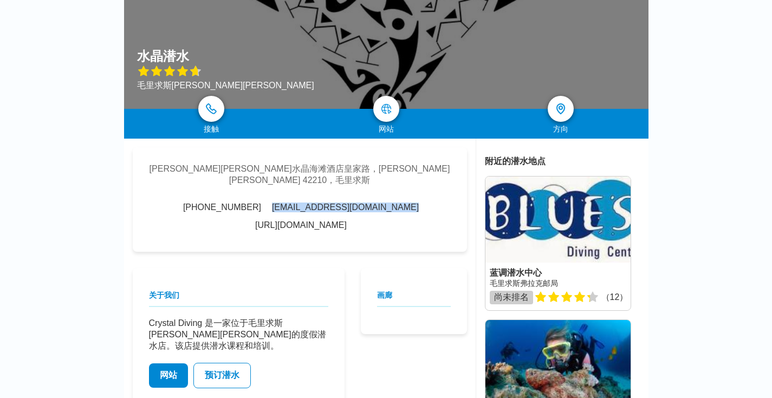
drag, startPoint x: 232, startPoint y: 196, endPoint x: 326, endPoint y: 195, distance: 93.2
click at [326, 203] on div "[PHONE_NUMBER] [EMAIL_ADDRESS][DOMAIN_NAME] [URL][DOMAIN_NAME]" at bounding box center [300, 217] width 302 height 28
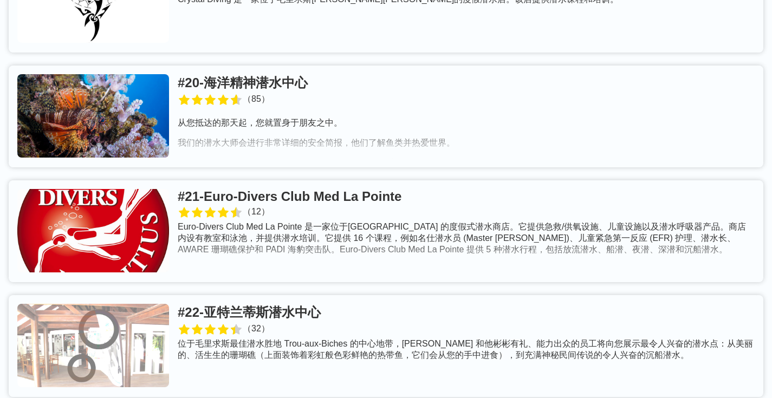
scroll to position [3022, 0]
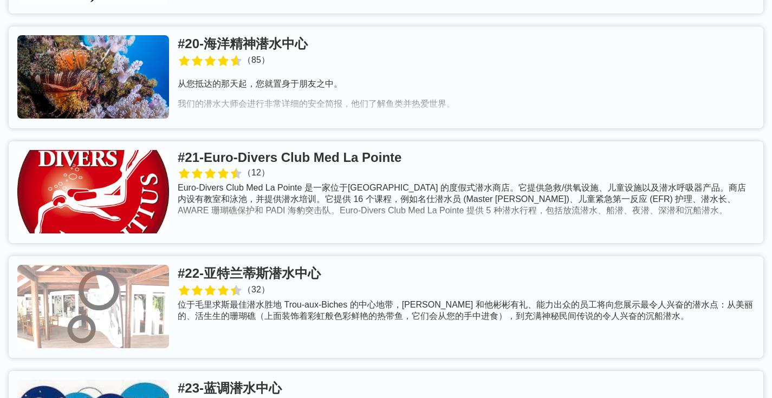
click at [322, 27] on link at bounding box center [386, 78] width 755 height 102
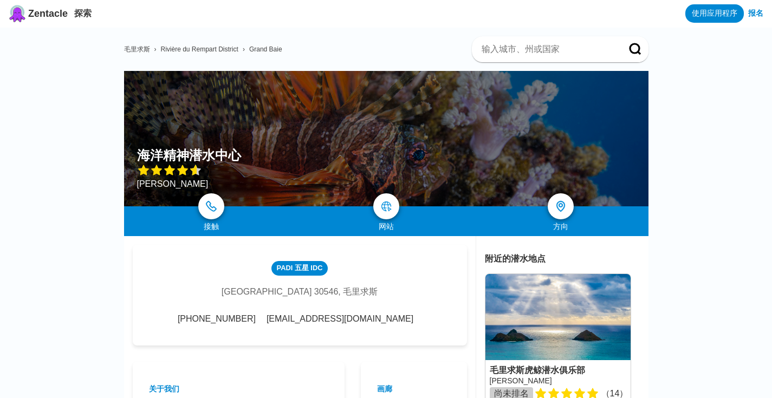
scroll to position [73, 0]
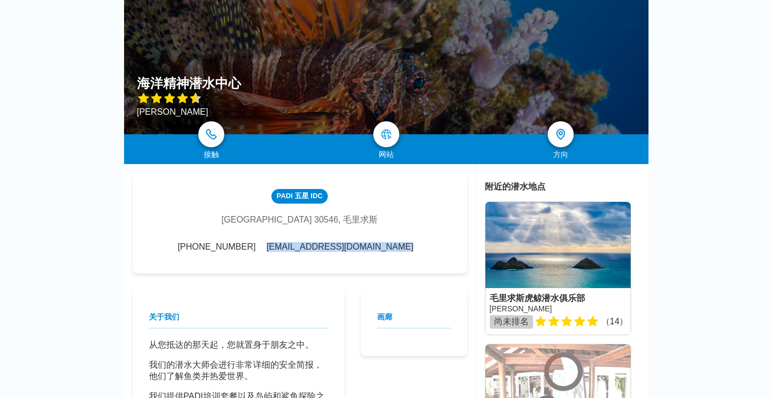
drag, startPoint x: 376, startPoint y: 254, endPoint x: 288, endPoint y: 249, distance: 87.9
click at [288, 249] on div "PADI 五星 IDC [GEOGRAPHIC_DATA], 毛里求斯 [PHONE_NUMBER] [EMAIL_ADDRESS][DOMAIN_NAME]" at bounding box center [300, 223] width 334 height 101
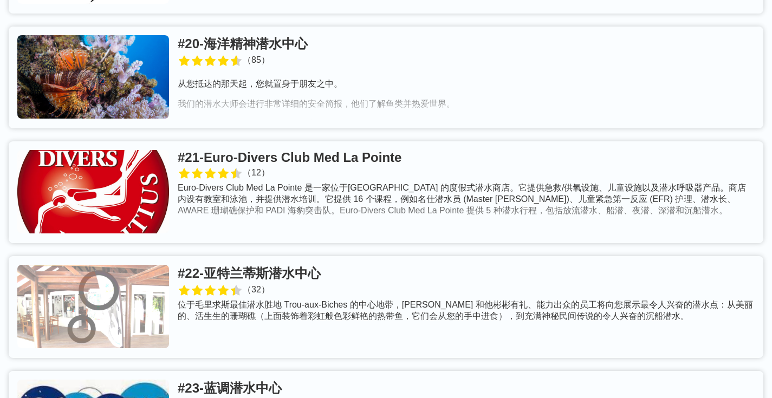
scroll to position [3015, 0]
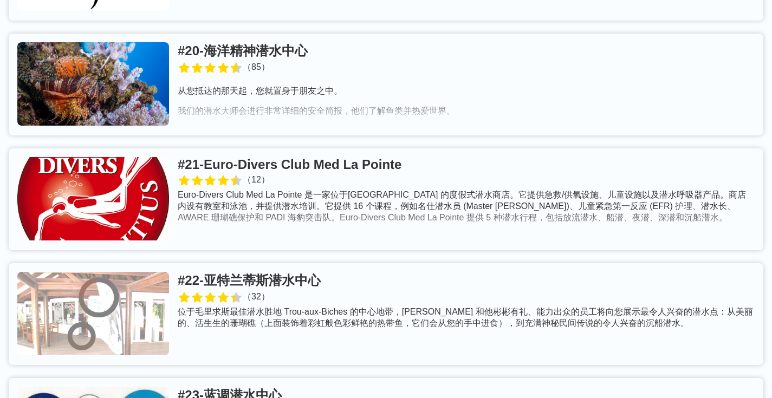
click at [408, 148] on link at bounding box center [386, 199] width 755 height 102
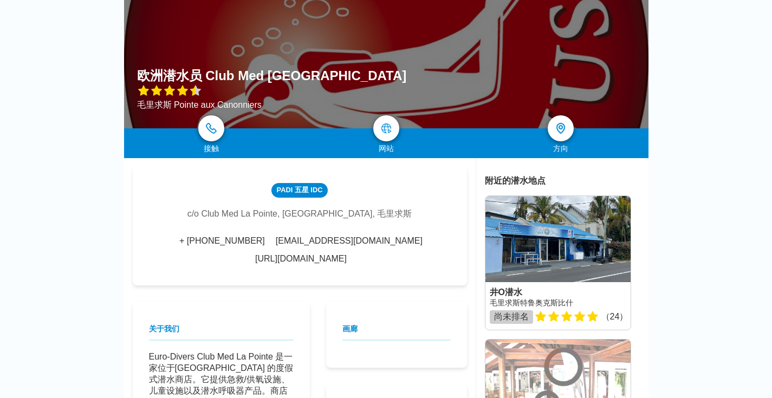
scroll to position [154, 0]
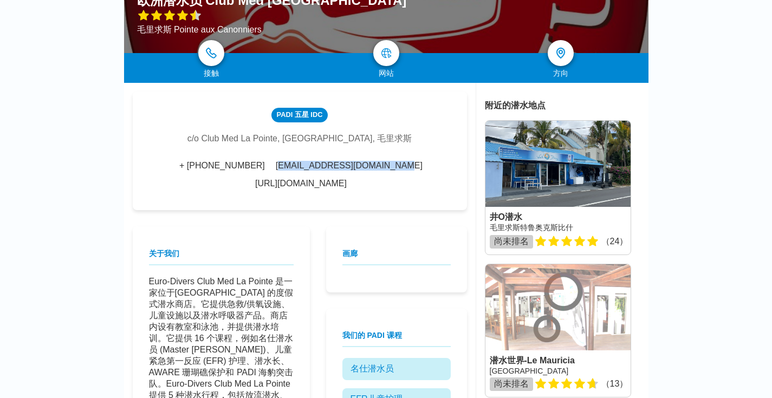
drag, startPoint x: 408, startPoint y: 165, endPoint x: 280, endPoint y: 166, distance: 127.9
click at [280, 166] on div "+ [PHONE_NUMBER] [EMAIL_ADDRESS][DOMAIN_NAME] [URL][DOMAIN_NAME]" at bounding box center [300, 175] width 302 height 28
click at [280, 166] on font "[EMAIL_ADDRESS][DOMAIN_NAME]" at bounding box center [349, 165] width 147 height 9
drag, startPoint x: 397, startPoint y: 163, endPoint x: 411, endPoint y: 164, distance: 14.1
click at [398, 163] on div "+ [PHONE_NUMBER] [EMAIL_ADDRESS][DOMAIN_NAME] [URL][DOMAIN_NAME]" at bounding box center [300, 175] width 302 height 28
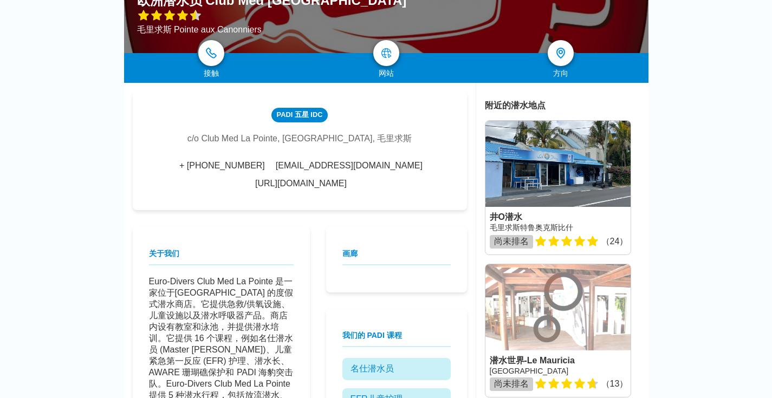
click at [416, 164] on div "+ [PHONE_NUMBER] [EMAIL_ADDRESS][DOMAIN_NAME] [URL][DOMAIN_NAME]" at bounding box center [300, 175] width 302 height 28
drag, startPoint x: 411, startPoint y: 165, endPoint x: 278, endPoint y: 166, distance: 132.8
click at [278, 166] on div "+ [PHONE_NUMBER] [EMAIL_ADDRESS][DOMAIN_NAME] [URL][DOMAIN_NAME]" at bounding box center [300, 175] width 302 height 28
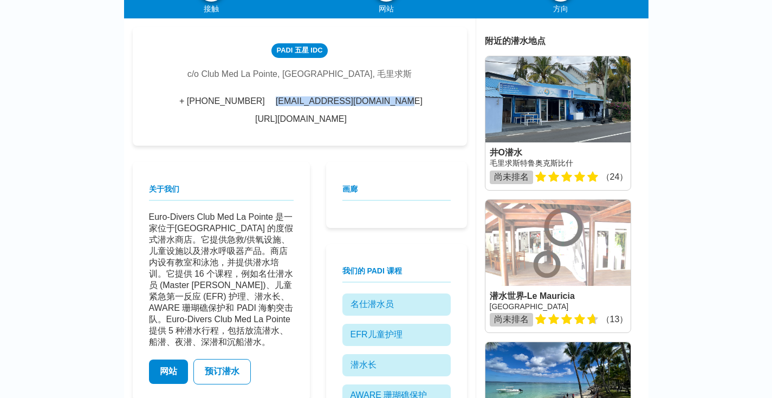
scroll to position [0, 0]
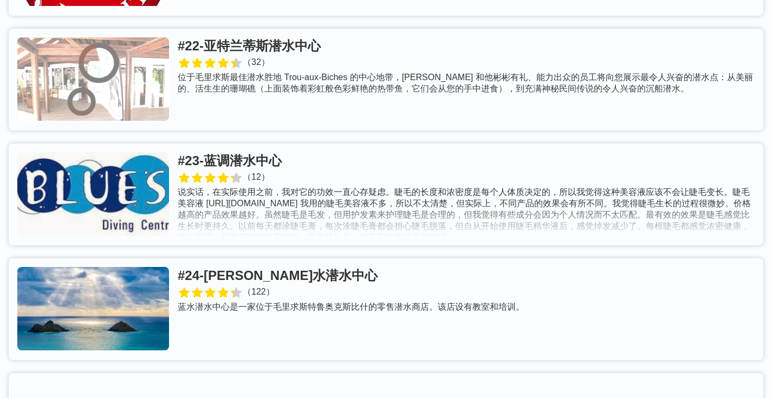
scroll to position [3239, 0]
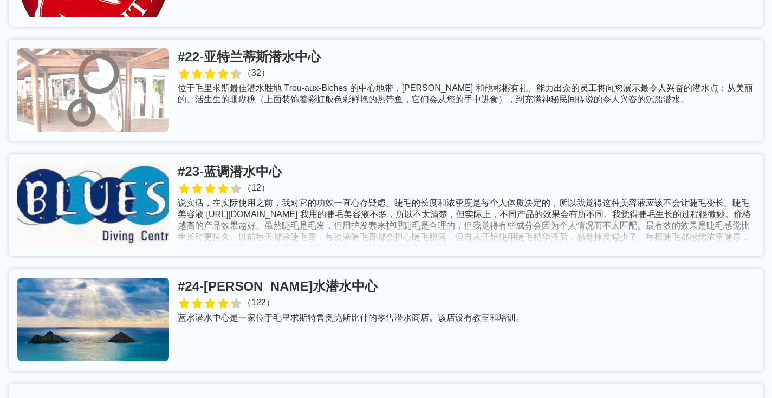
click at [351, 40] on link at bounding box center [386, 91] width 755 height 102
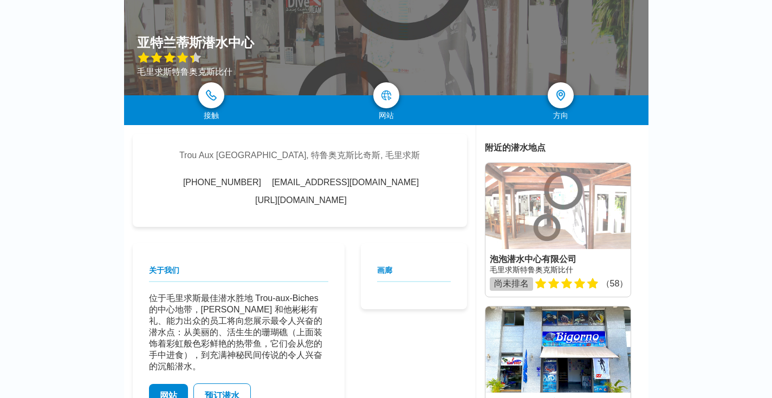
scroll to position [159, 0]
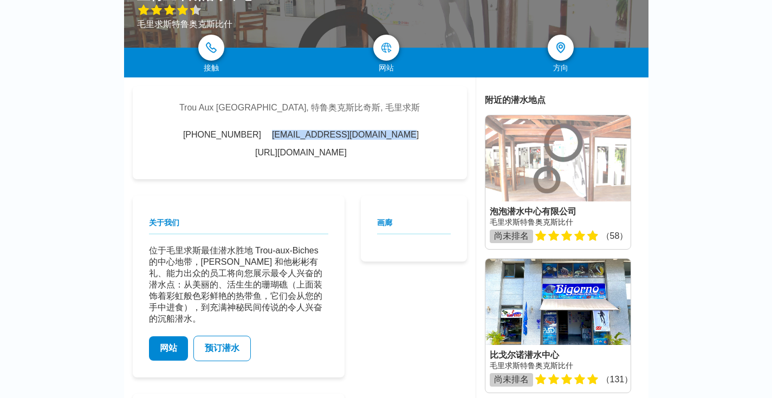
drag, startPoint x: 407, startPoint y: 140, endPoint x: 281, endPoint y: 135, distance: 126.4
click at [281, 135] on div "[PHONE_NUMBER] [EMAIL_ADDRESS][DOMAIN_NAME] [URL][DOMAIN_NAME]" at bounding box center [300, 144] width 302 height 28
drag, startPoint x: 392, startPoint y: 165, endPoint x: 380, endPoint y: 154, distance: 16.2
click at [392, 165] on div "Trou Aux [GEOGRAPHIC_DATA]斯, 毛里求斯 [PHONE_NUMBER] [EMAIL_ADDRESS][DOMAIN_NAME] […" at bounding box center [300, 132] width 334 height 93
drag, startPoint x: 201, startPoint y: 132, endPoint x: 269, endPoint y: 132, distance: 67.7
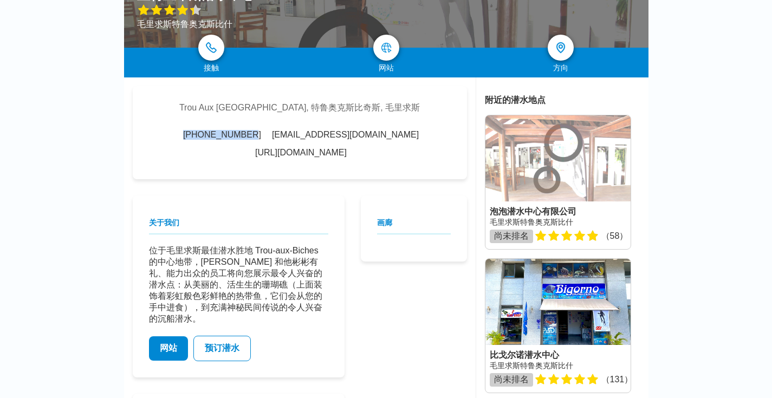
click at [269, 132] on div "[PHONE_NUMBER] [EMAIL_ADDRESS][DOMAIN_NAME] [URL][DOMAIN_NAME]" at bounding box center [300, 144] width 302 height 28
click at [443, 162] on div "Trou Aux [GEOGRAPHIC_DATA]斯, 毛里求斯 [PHONE_NUMBER] [EMAIL_ADDRESS][DOMAIN_NAME] […" at bounding box center [300, 132] width 334 height 93
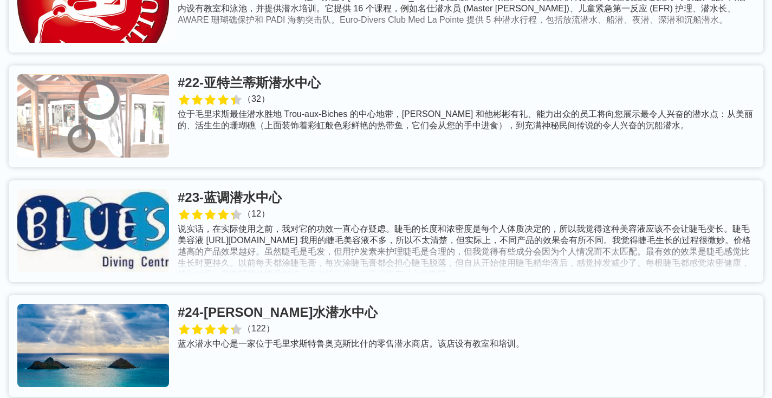
scroll to position [3215, 0]
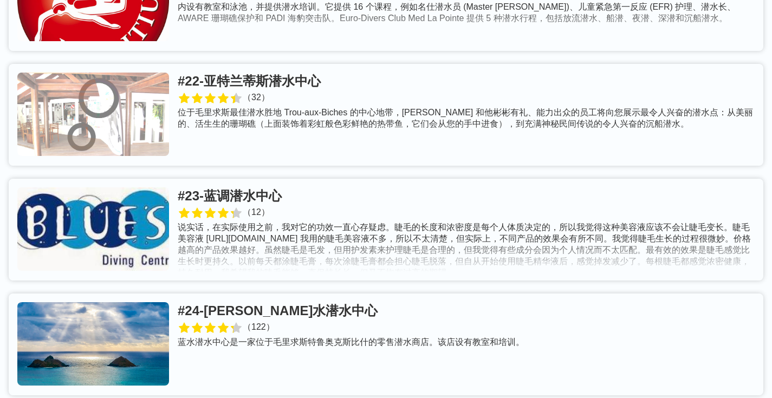
click at [288, 179] on link at bounding box center [386, 230] width 755 height 102
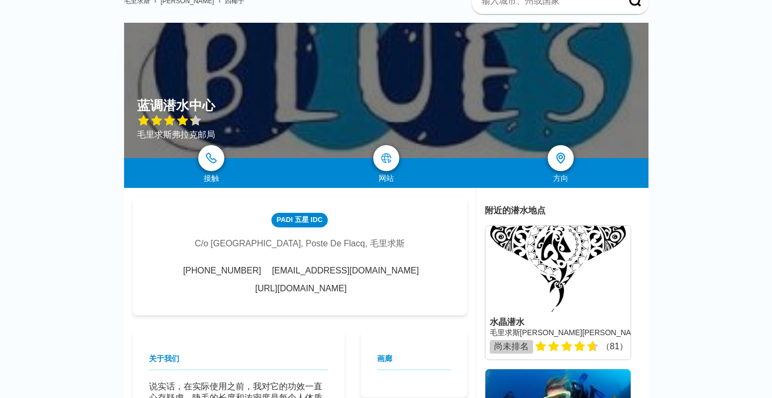
scroll to position [164, 0]
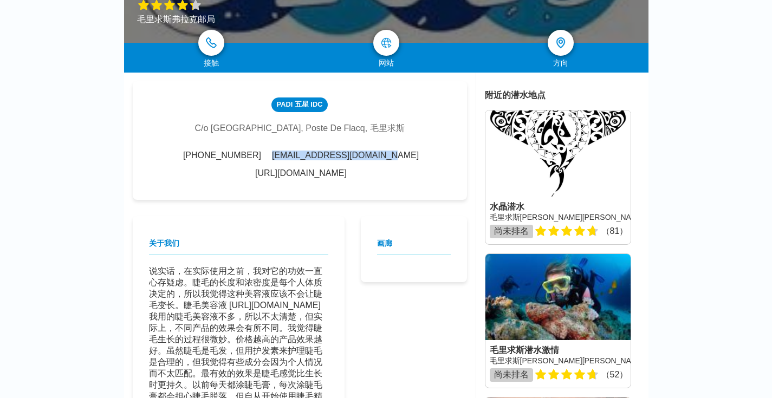
drag, startPoint x: 359, startPoint y: 151, endPoint x: 285, endPoint y: 157, distance: 74.5
click at [285, 157] on div "[PHONE_NUMBER] [EMAIL_ADDRESS][DOMAIN_NAME] [URL][DOMAIN_NAME]" at bounding box center [300, 165] width 302 height 28
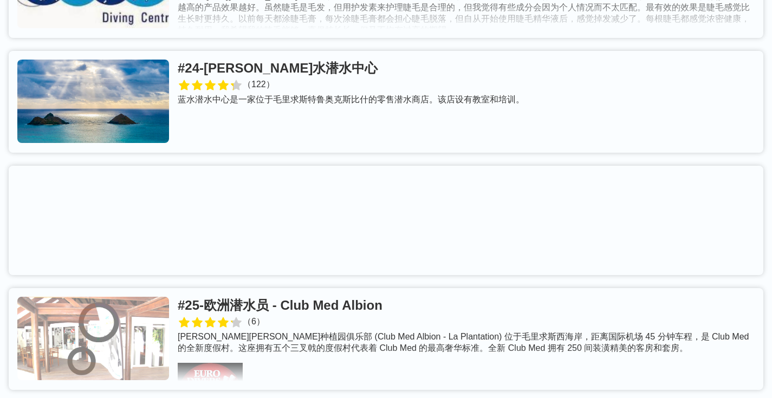
scroll to position [3474, 0]
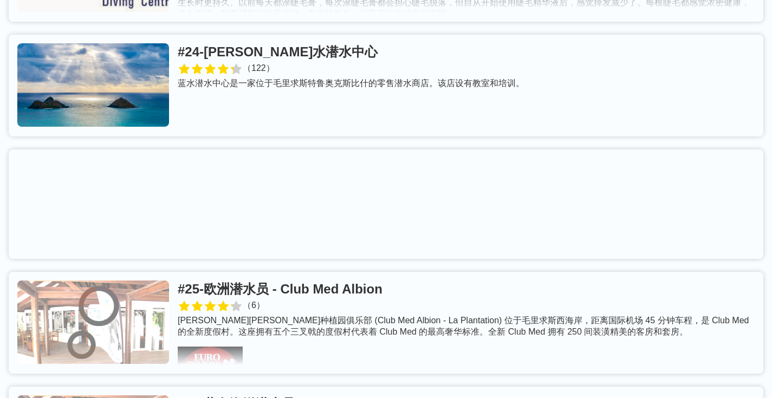
click at [285, 35] on link at bounding box center [386, 86] width 755 height 102
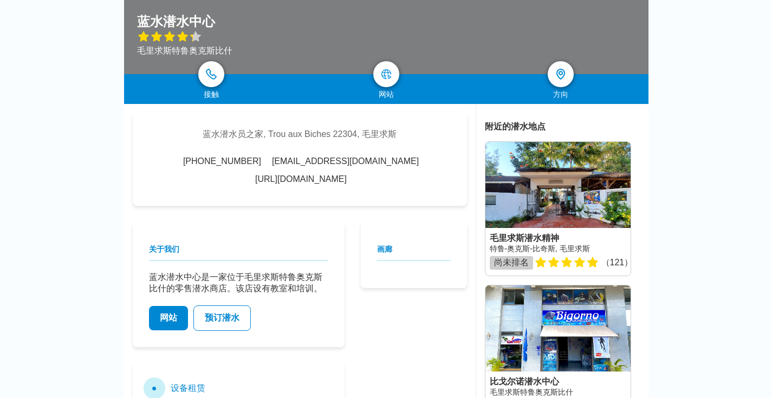
scroll to position [145, 0]
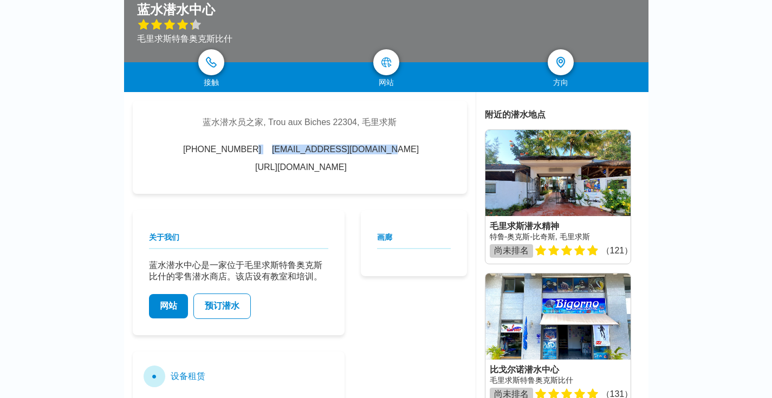
drag, startPoint x: 395, startPoint y: 152, endPoint x: 275, endPoint y: 151, distance: 119.8
click at [275, 151] on div "[PHONE_NUMBER] [EMAIL_ADDRESS][DOMAIN_NAME] [URL][DOMAIN_NAME]" at bounding box center [300, 159] width 302 height 28
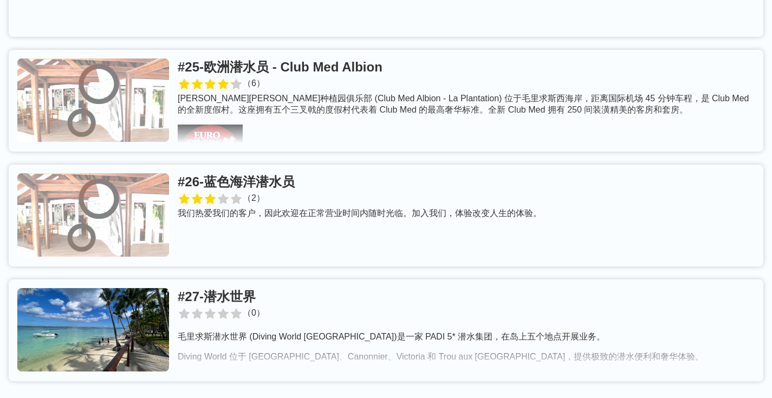
scroll to position [3693, 0]
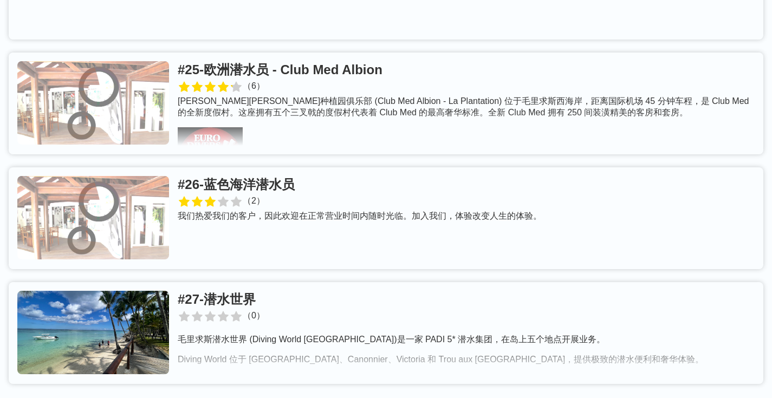
click at [376, 53] on link at bounding box center [386, 104] width 755 height 102
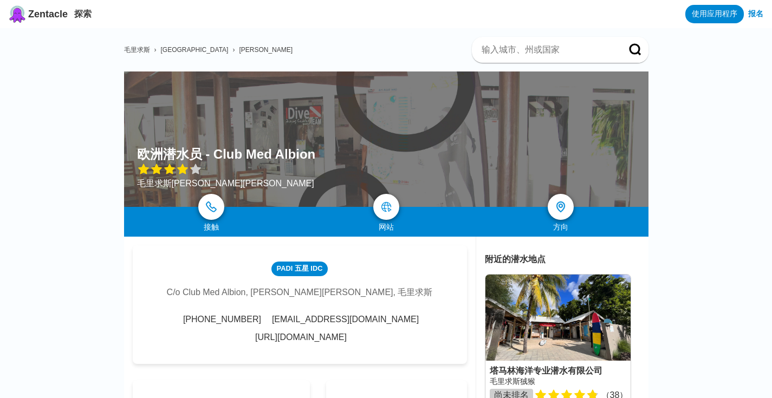
scroll to position [162, 0]
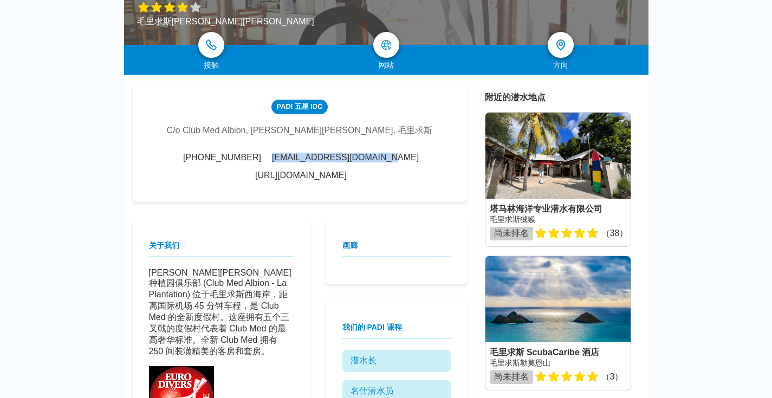
drag, startPoint x: 219, startPoint y: 158, endPoint x: 326, endPoint y: 159, distance: 106.8
click at [326, 159] on font "[EMAIL_ADDRESS][DOMAIN_NAME]" at bounding box center [345, 157] width 147 height 9
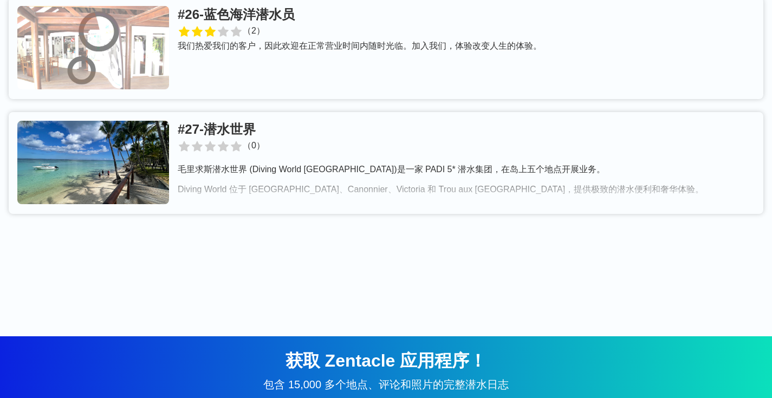
scroll to position [3865, 0]
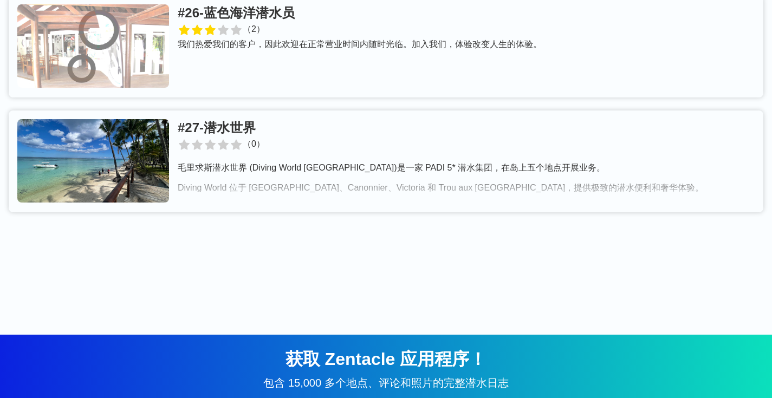
click at [290, 111] on link at bounding box center [386, 162] width 755 height 102
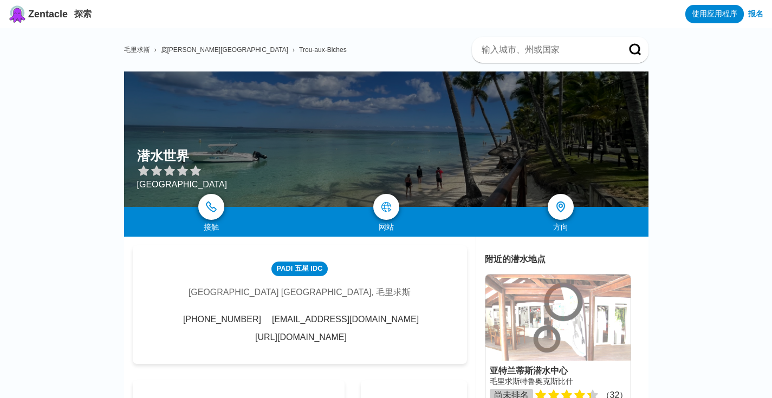
scroll to position [72, 0]
